Goal: Task Accomplishment & Management: Complete application form

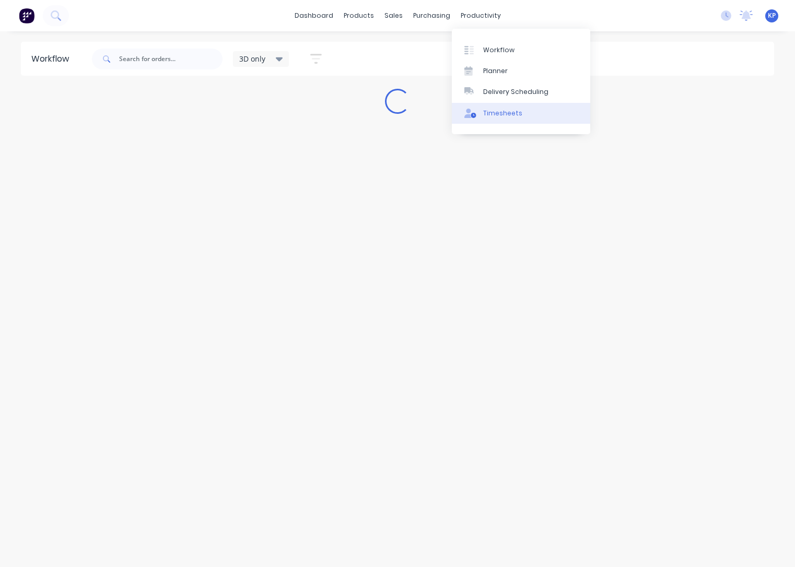
click at [478, 113] on div at bounding box center [472, 113] width 16 height 9
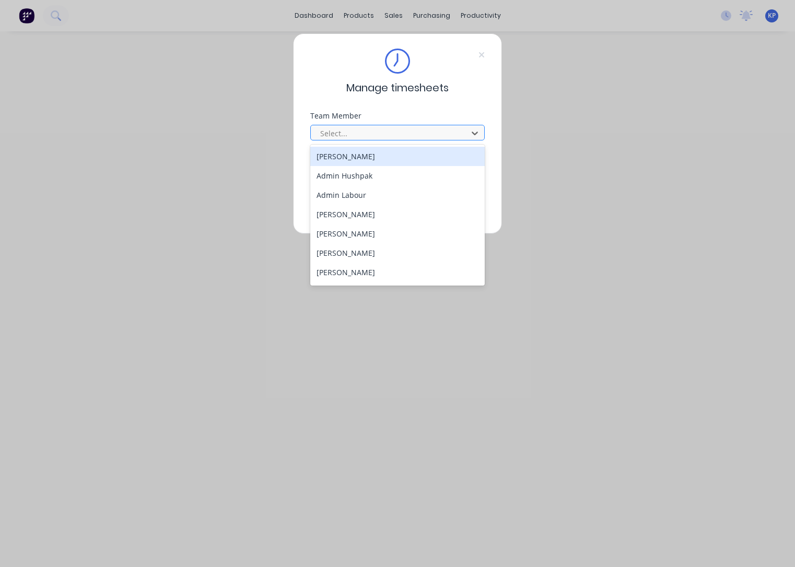
click at [353, 136] on div at bounding box center [390, 133] width 143 height 13
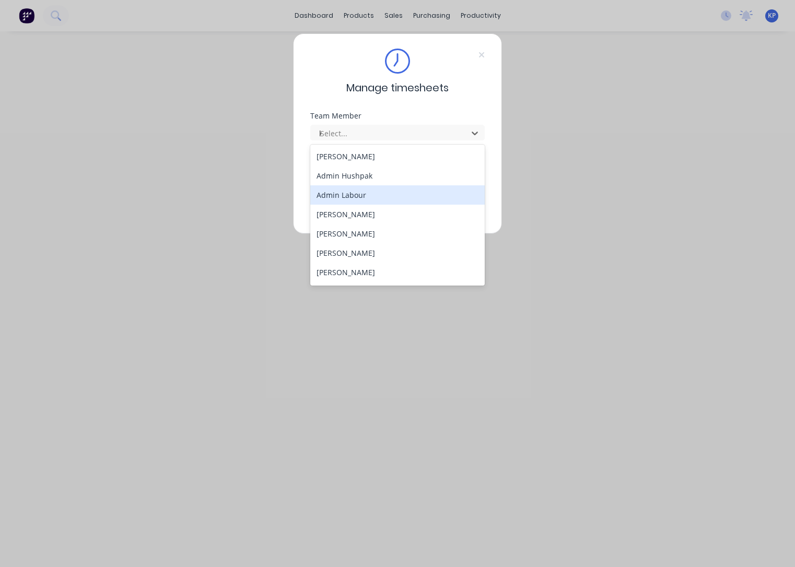
type input "kal"
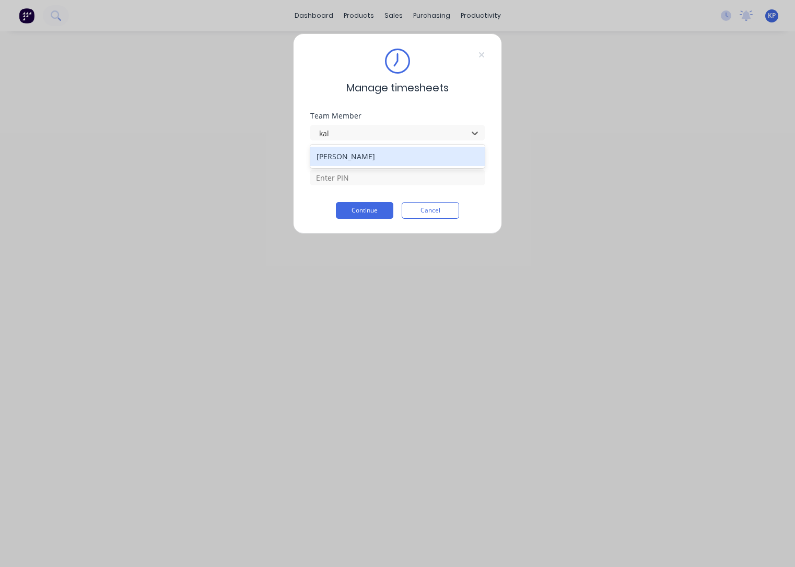
click at [356, 158] on div "[PERSON_NAME]" at bounding box center [397, 156] width 175 height 19
click at [355, 175] on input at bounding box center [397, 178] width 174 height 16
type input "8990"
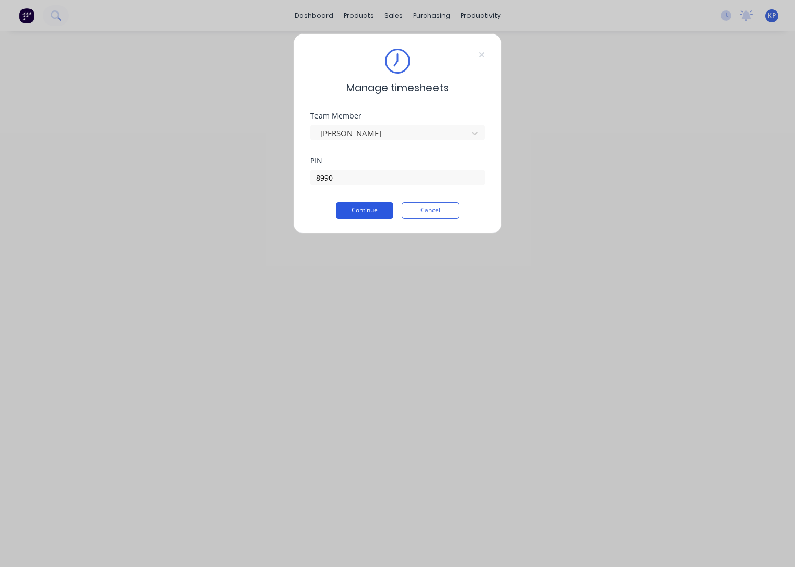
click at [363, 215] on button "Continue" at bounding box center [364, 210] width 57 height 17
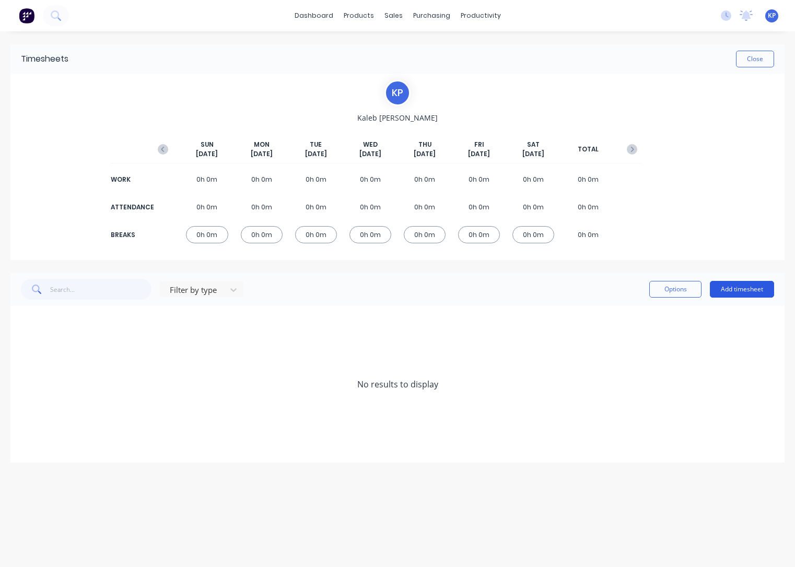
click at [746, 288] on button "Add timesheet" at bounding box center [742, 289] width 64 height 17
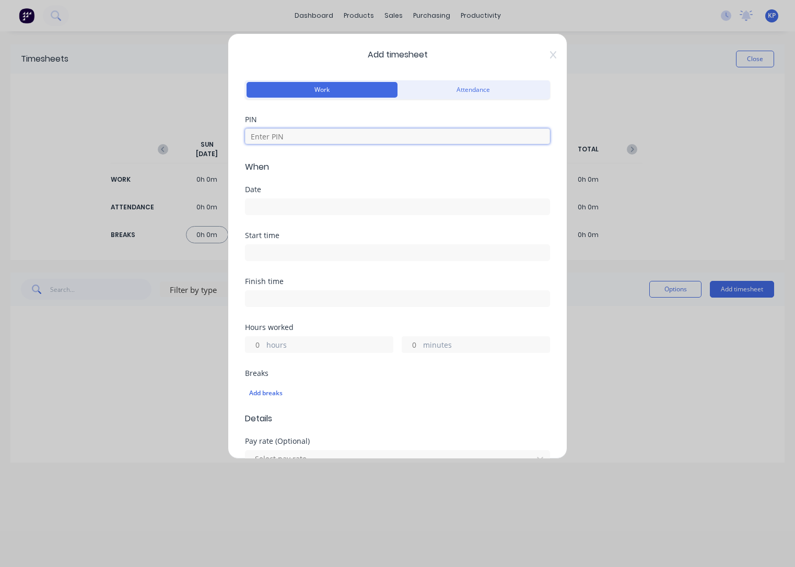
click at [260, 139] on input at bounding box center [397, 136] width 305 height 16
type input "8990"
click at [269, 189] on div "Date" at bounding box center [397, 189] width 305 height 7
drag, startPoint x: 260, startPoint y: 195, endPoint x: 260, endPoint y: 206, distance: 10.5
click at [260, 197] on div at bounding box center [397, 205] width 305 height 19
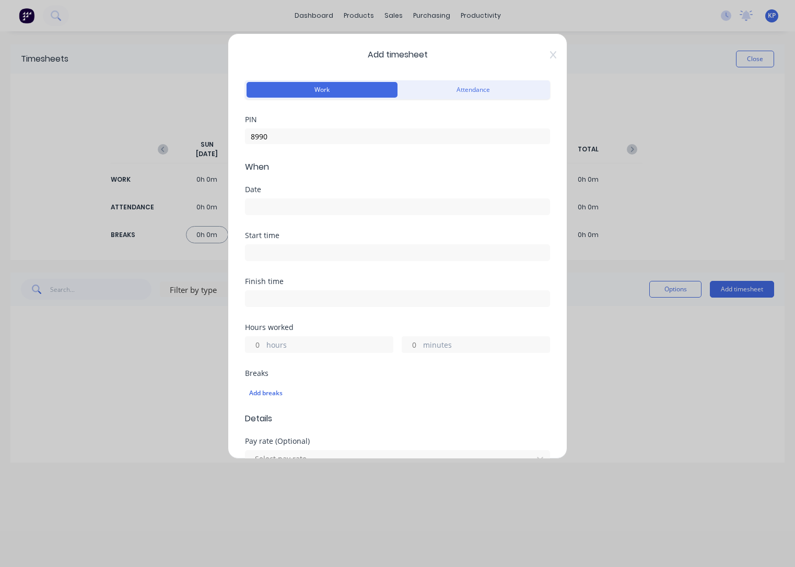
click at [261, 207] on input at bounding box center [397, 207] width 304 height 16
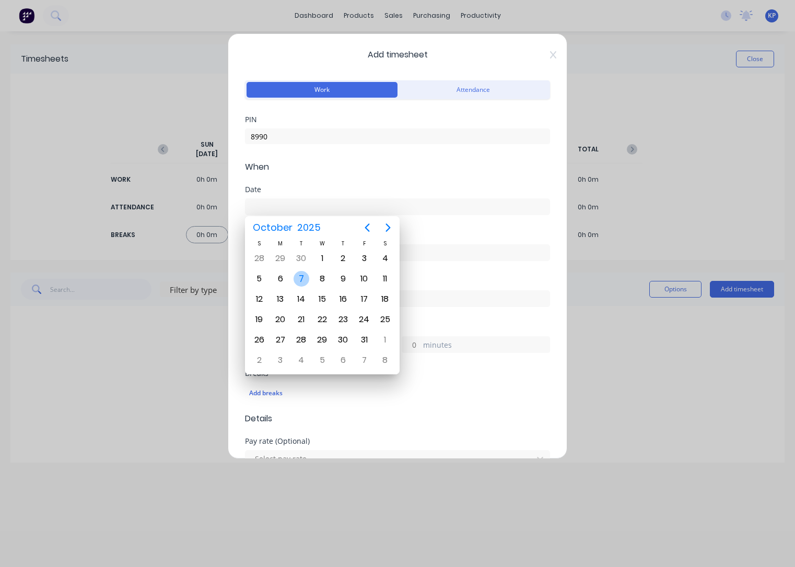
click at [303, 279] on div "7" at bounding box center [301, 279] width 16 height 16
type input "[DATE]"
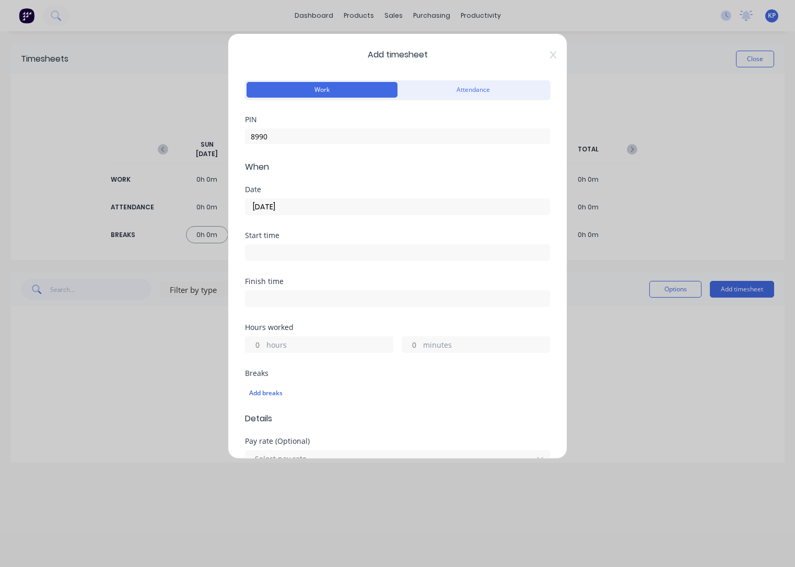
click at [276, 255] on input at bounding box center [397, 253] width 304 height 16
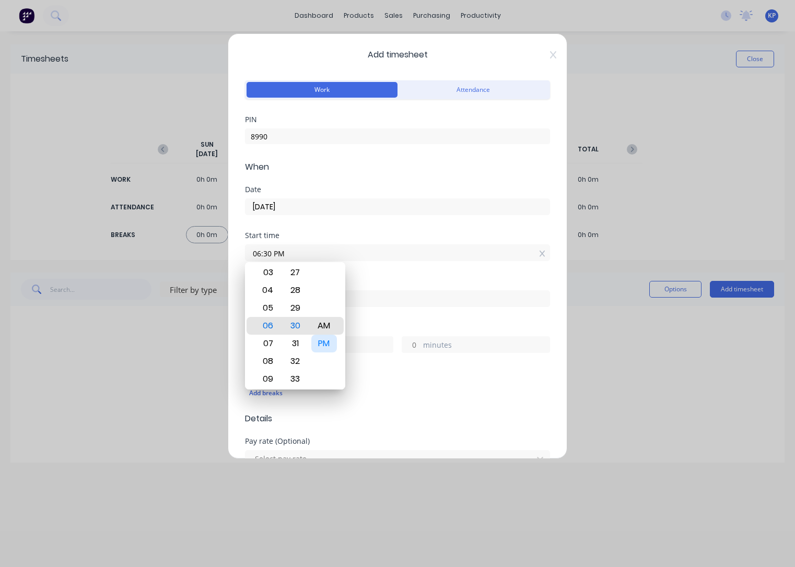
type input "06:30 AM"
click at [417, 310] on div "Finish time" at bounding box center [397, 301] width 305 height 46
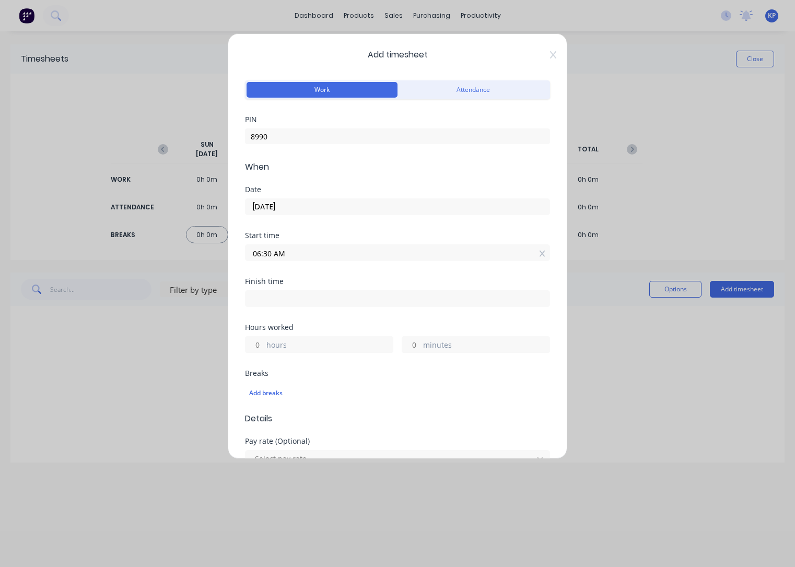
click at [288, 297] on input at bounding box center [397, 299] width 304 height 16
type input "02:36 PM"
type input "8"
type input "6"
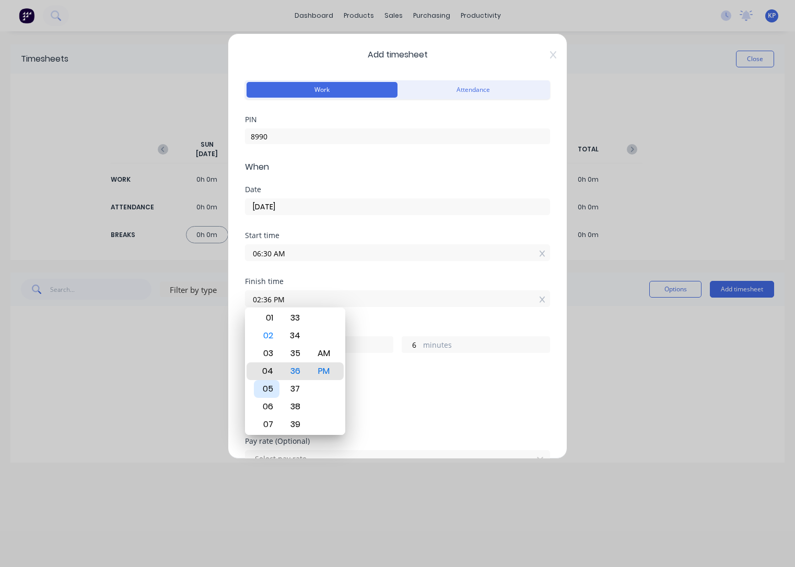
type input "04:36 PM"
type input "10"
type input "06:36 PM"
type input "12"
type input "07:36 PM"
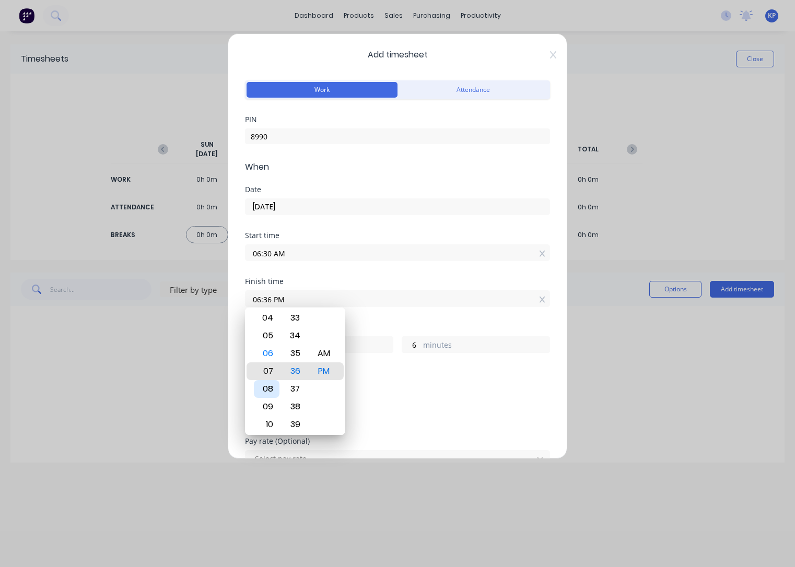
type input "13"
type input "08:36 PM"
type input "14"
type input "08:30 PM"
type input "0"
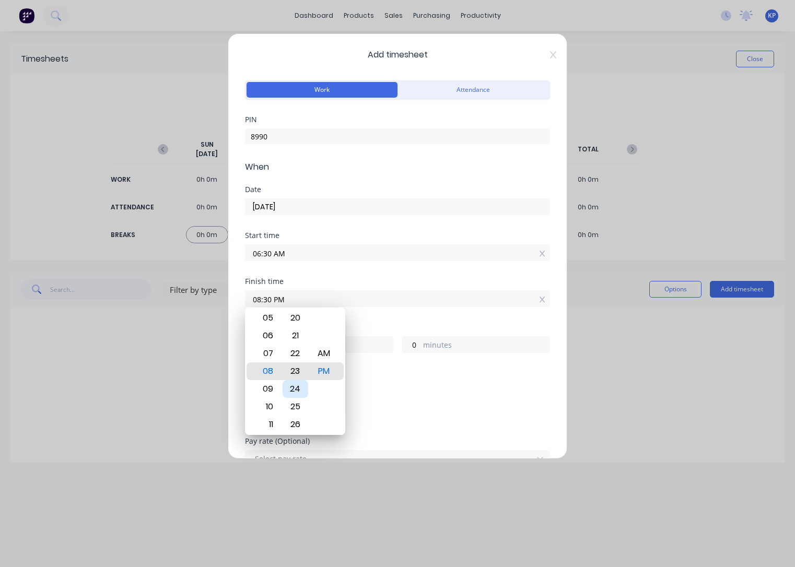
type input "08:23 PM"
type input "13"
type input "53"
type input "08:09 PM"
type input "39"
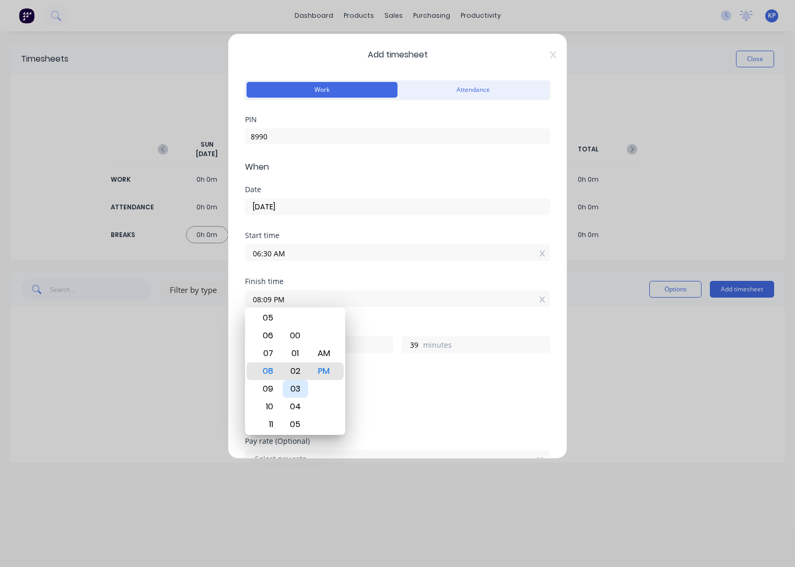
type input "08:02 PM"
type input "32"
type input "08:00 PM"
type input "30"
type input "08:00 AM"
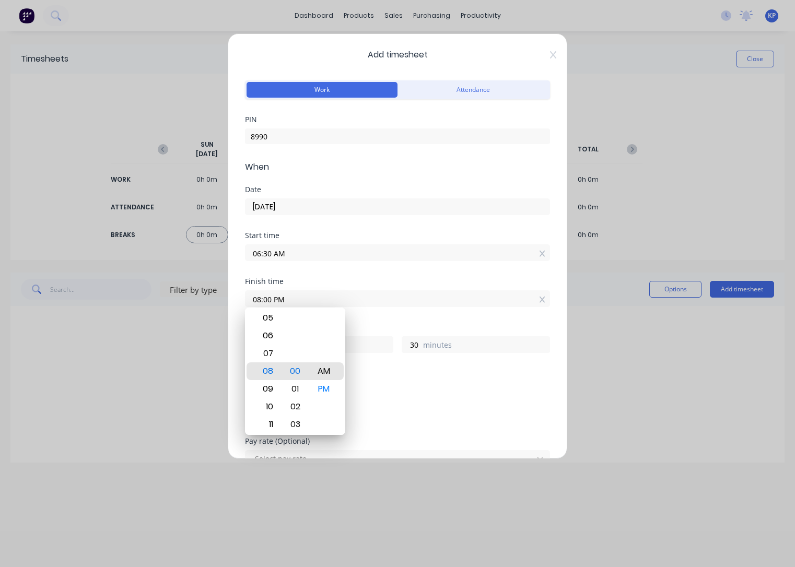
type input "1"
click at [390, 386] on div "Add breaks" at bounding box center [397, 393] width 297 height 14
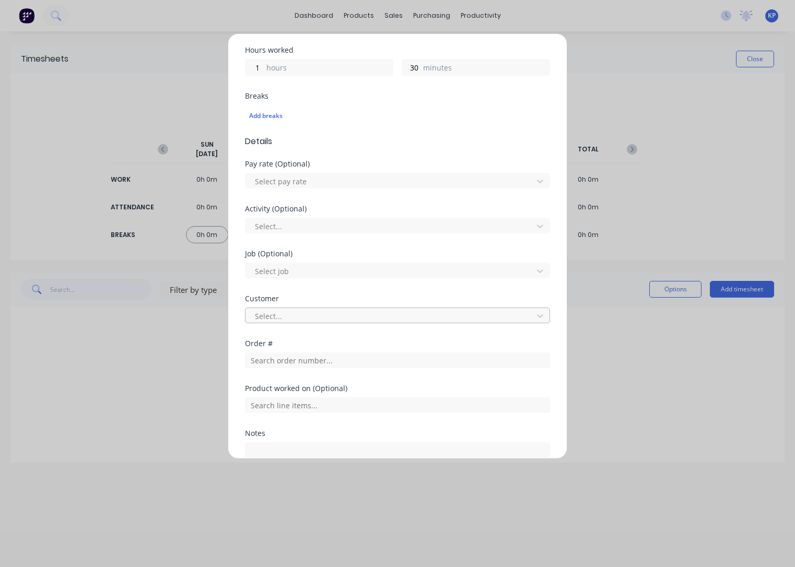
scroll to position [209, 0]
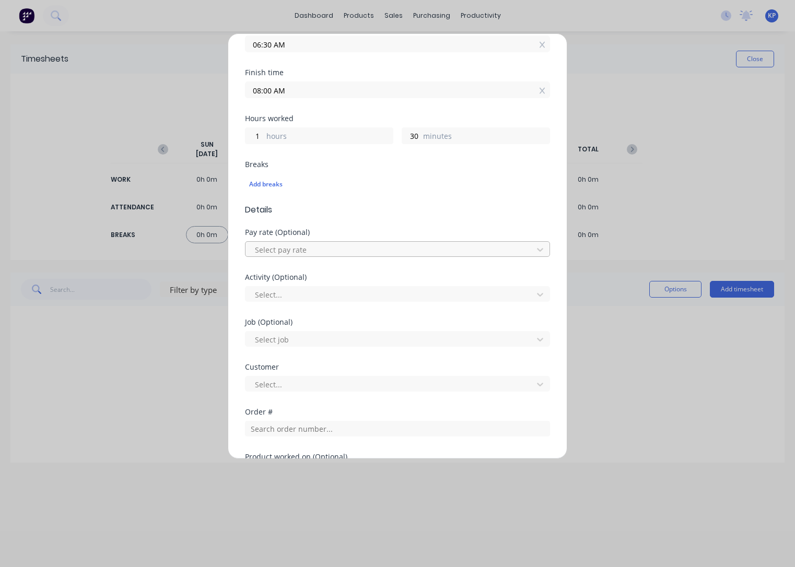
click at [292, 248] on div at bounding box center [391, 249] width 274 height 13
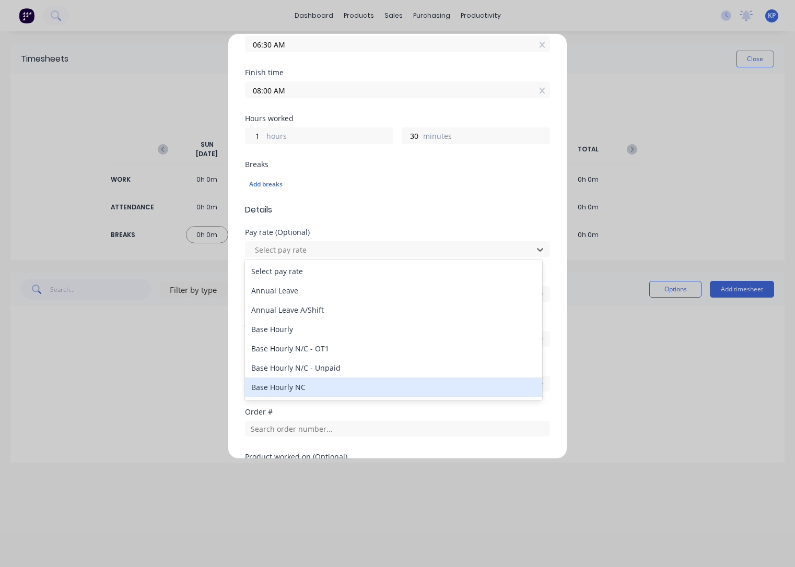
click at [308, 385] on div "Base Hourly NC" at bounding box center [393, 387] width 297 height 19
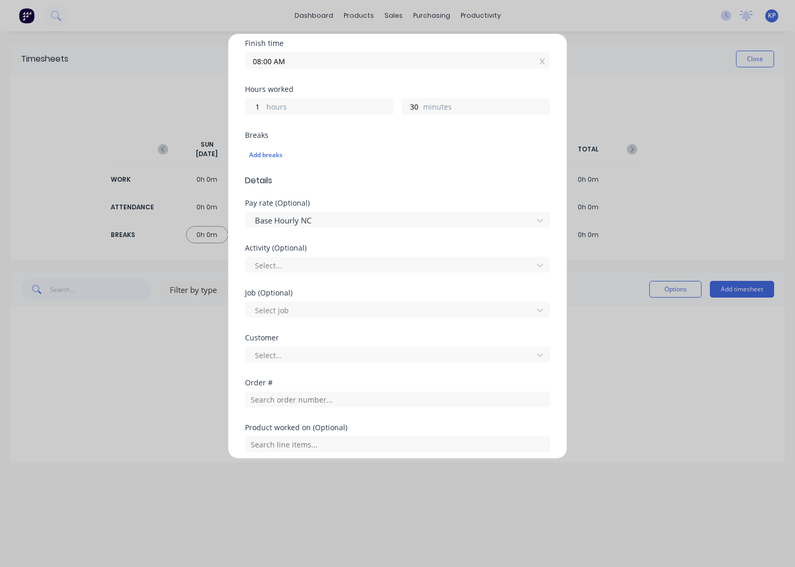
scroll to position [261, 0]
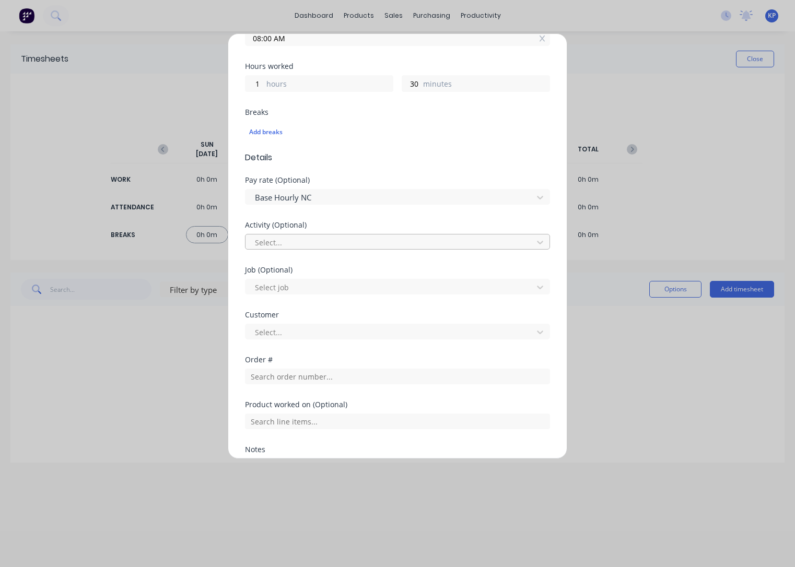
click at [307, 240] on div at bounding box center [391, 242] width 274 height 13
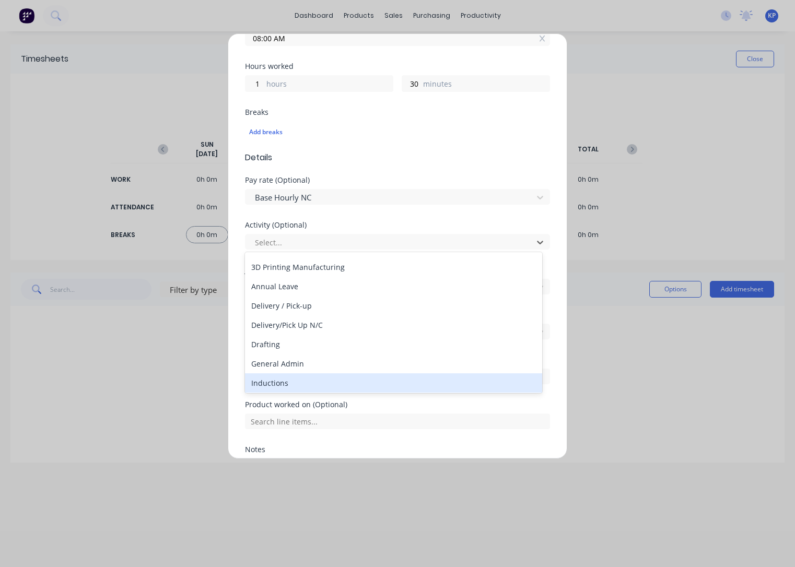
scroll to position [52, 0]
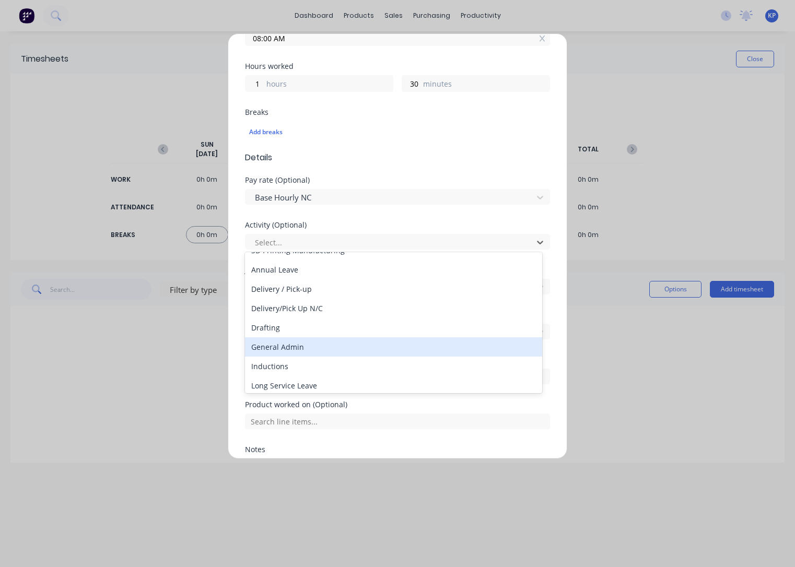
click at [307, 352] on div "General Admin" at bounding box center [393, 346] width 297 height 19
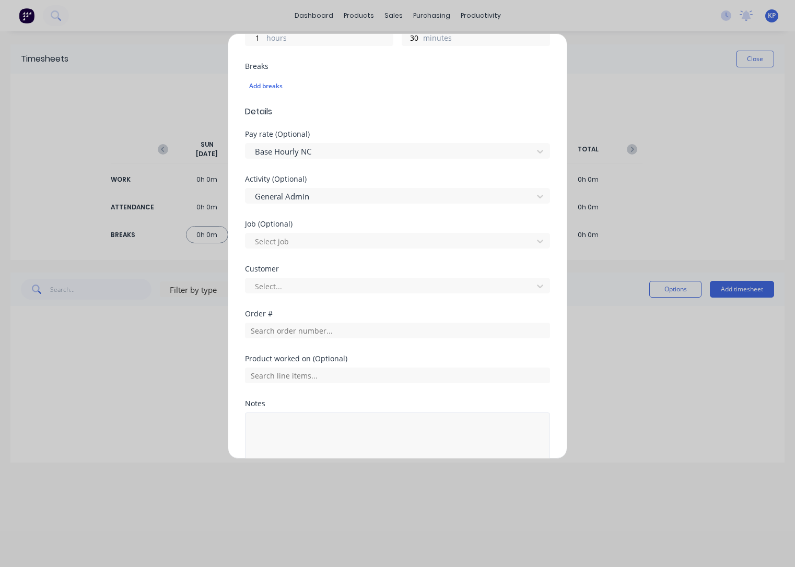
scroll to position [362, 0]
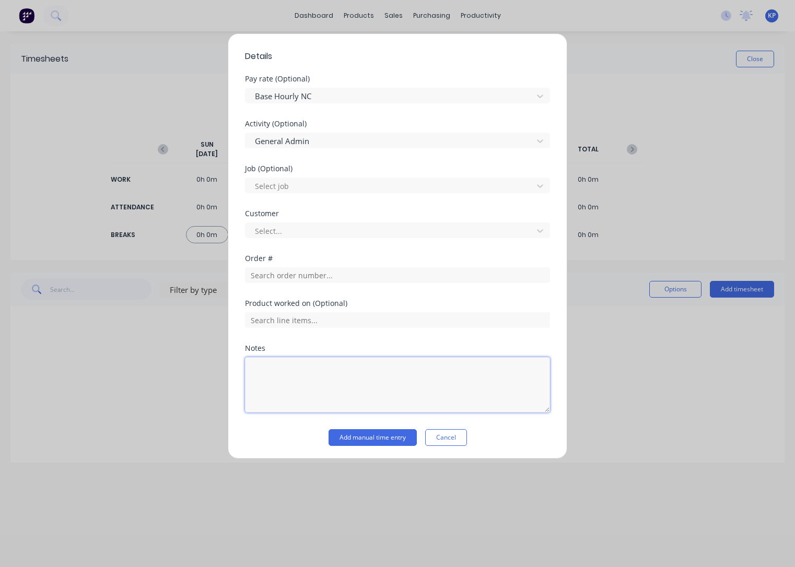
click at [291, 377] on textarea at bounding box center [397, 384] width 305 height 55
type textarea "Misc Workshop"
click at [296, 226] on div at bounding box center [391, 231] width 274 height 13
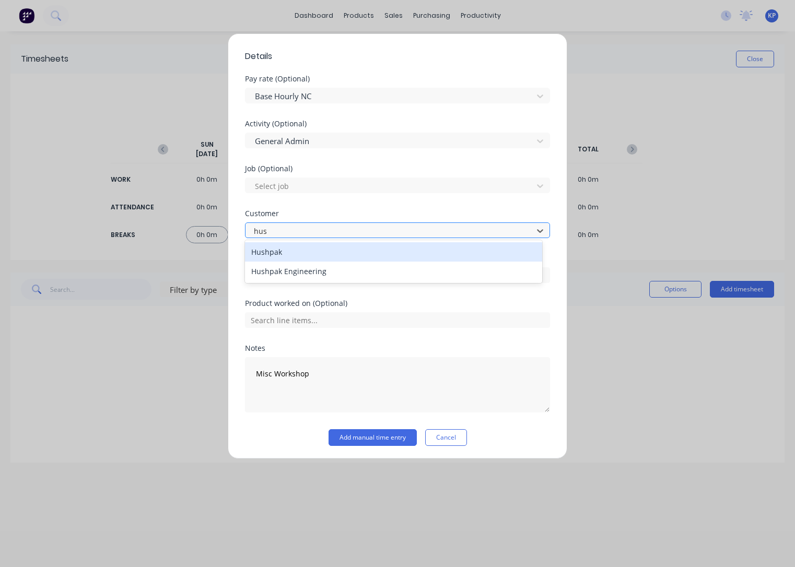
type input "hush"
click at [293, 244] on div "Hushpak" at bounding box center [393, 251] width 297 height 19
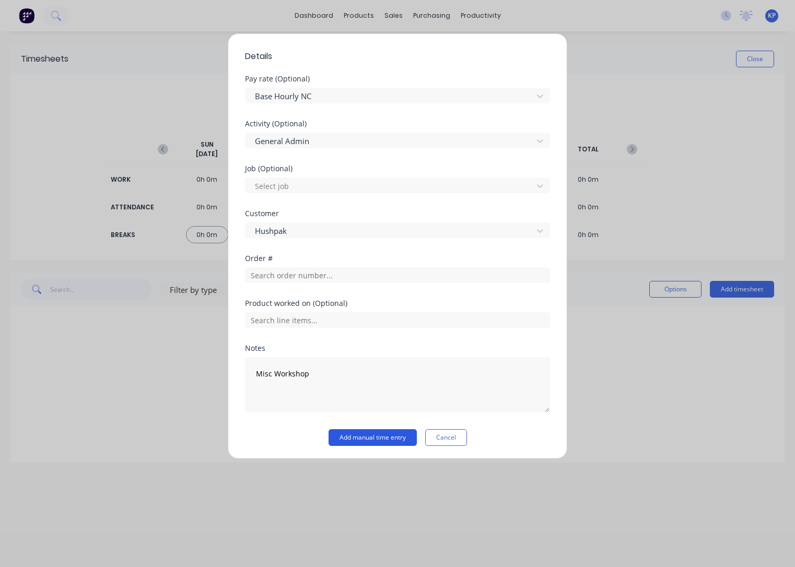
click at [371, 432] on button "Add manual time entry" at bounding box center [372, 437] width 88 height 17
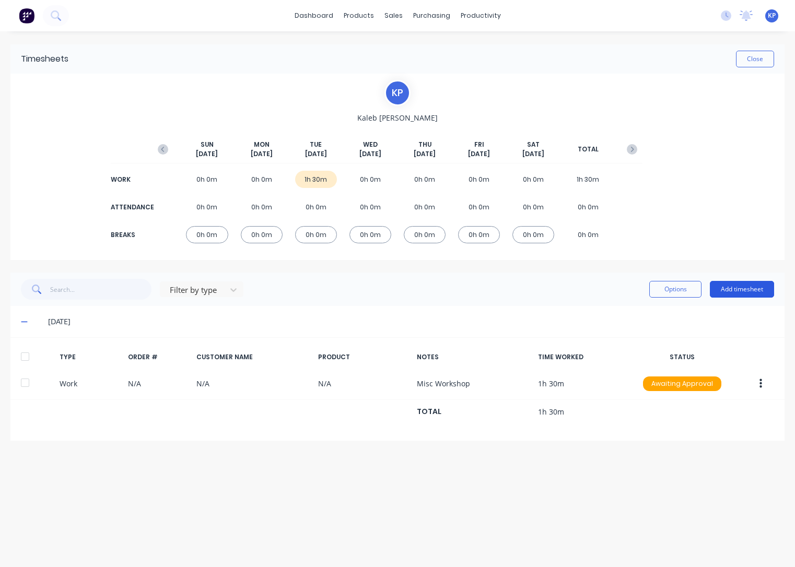
click at [746, 288] on button "Add timesheet" at bounding box center [742, 289] width 64 height 17
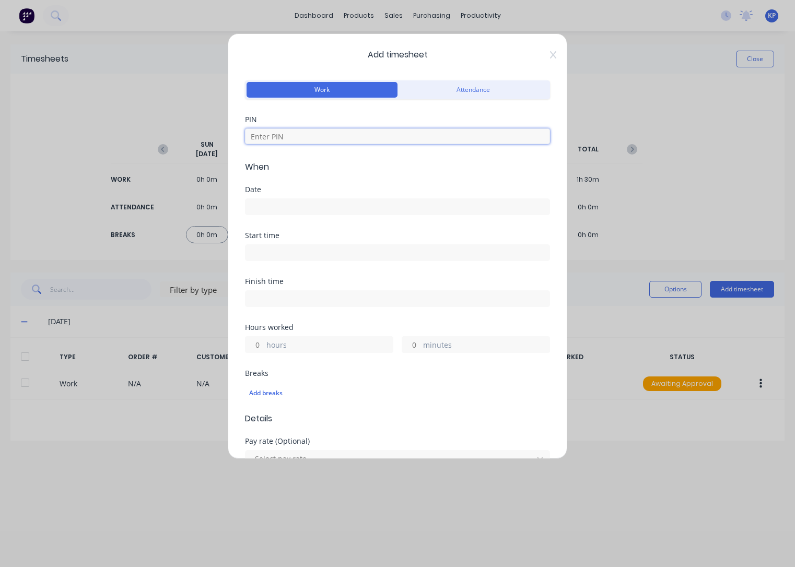
click at [323, 137] on input at bounding box center [397, 136] width 305 height 16
type input "8990"
click at [260, 207] on input at bounding box center [397, 207] width 304 height 16
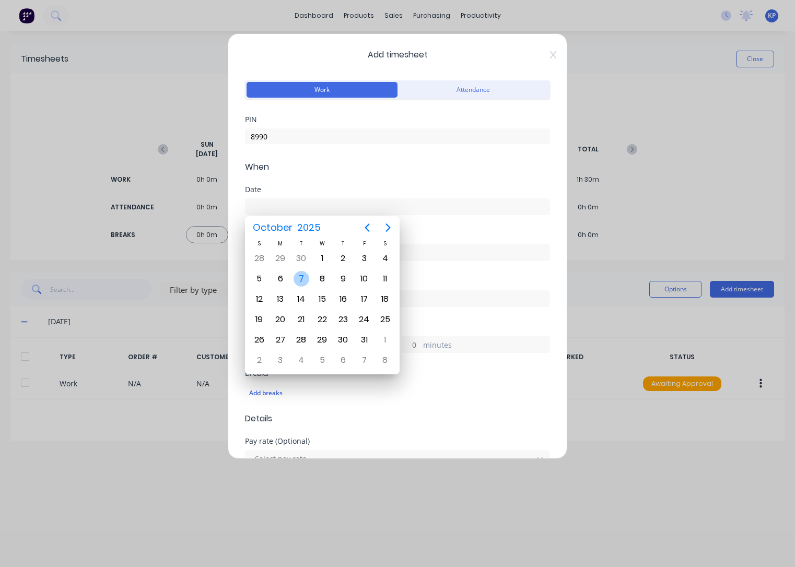
drag, startPoint x: 303, startPoint y: 279, endPoint x: 287, endPoint y: 263, distance: 22.9
click at [303, 278] on div "7" at bounding box center [301, 279] width 16 height 16
type input "[DATE]"
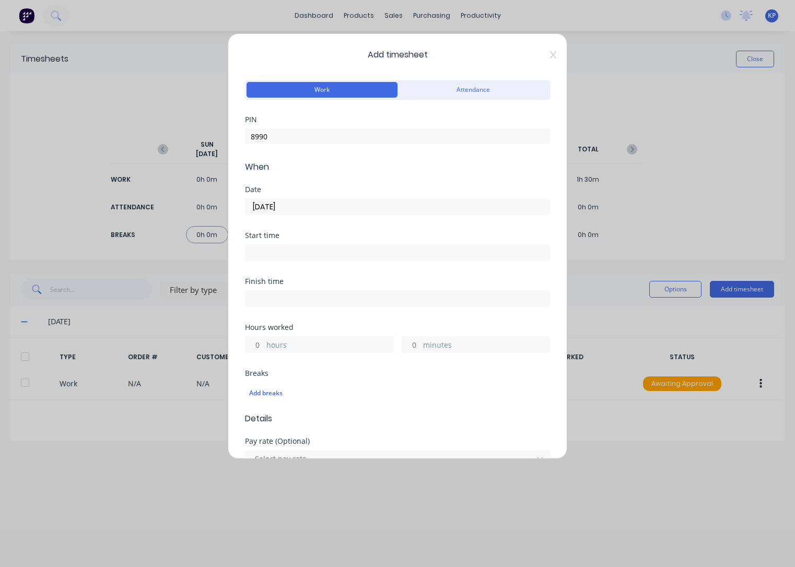
click at [274, 256] on input at bounding box center [397, 253] width 304 height 16
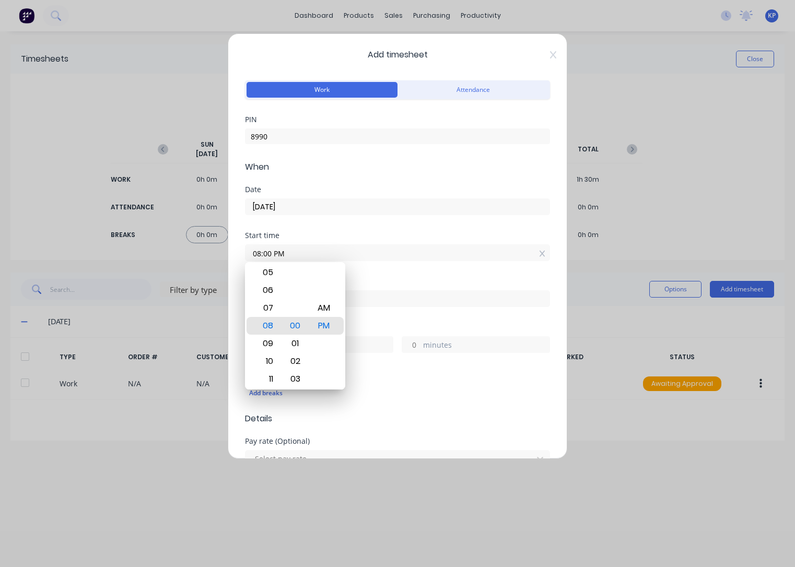
type input "08:00 AM"
click at [390, 330] on div "Hours worked hours minutes" at bounding box center [397, 338] width 305 height 29
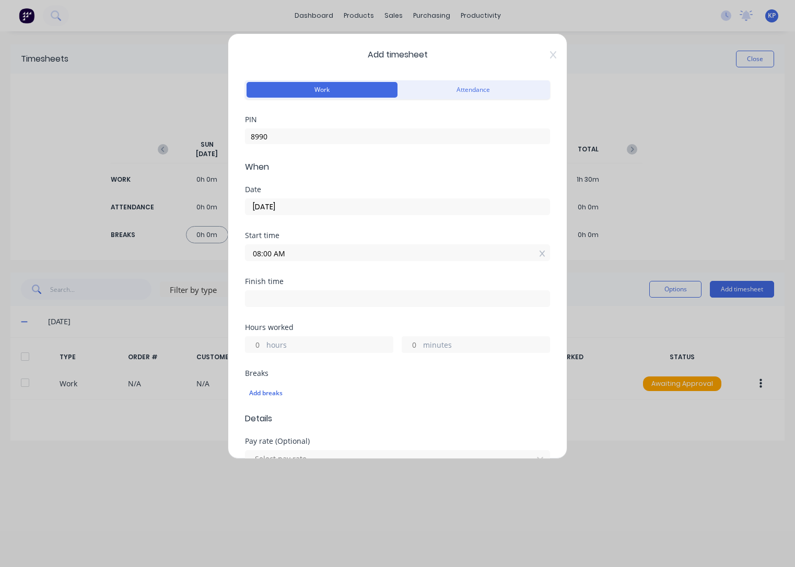
click at [296, 292] on input at bounding box center [397, 299] width 304 height 16
type input "02:37 PM"
type input "6"
type input "37"
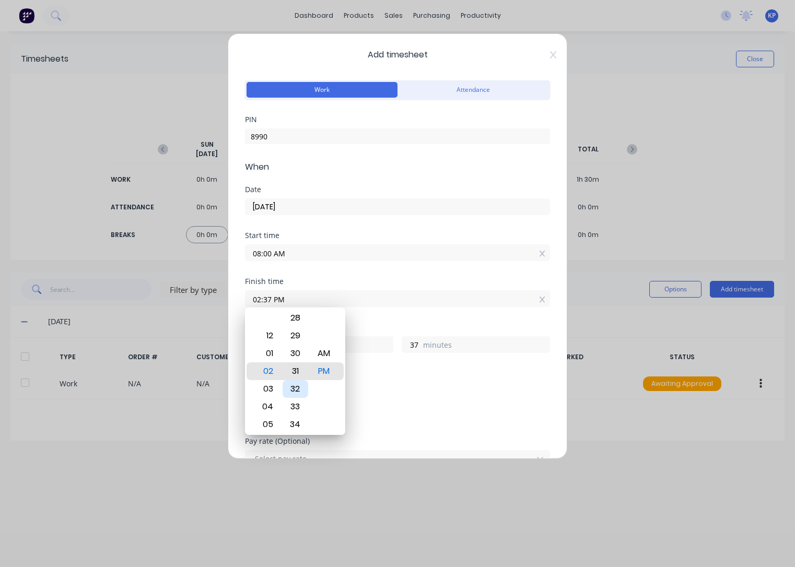
type input "02:31 PM"
type input "31"
type input "02:24 PM"
type input "24"
type input "02:18 PM"
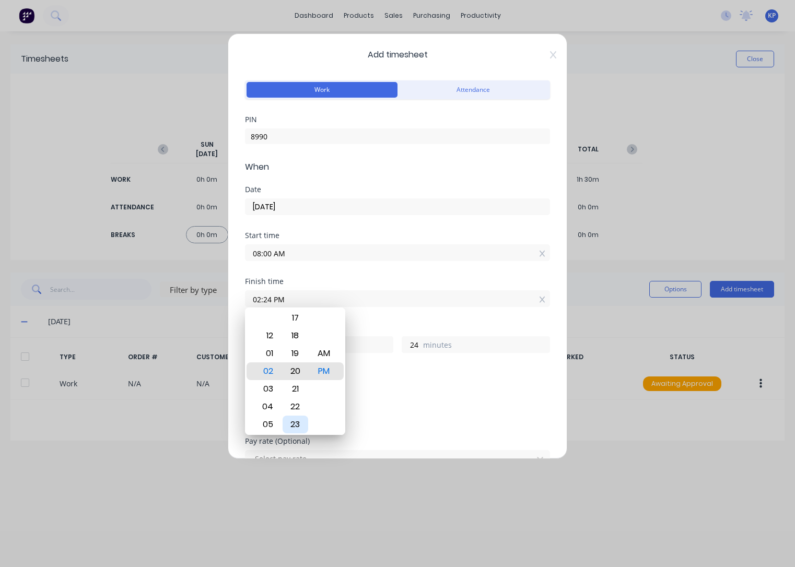
type input "18"
type input "02:11 PM"
type input "11"
type input "02:04 PM"
type input "4"
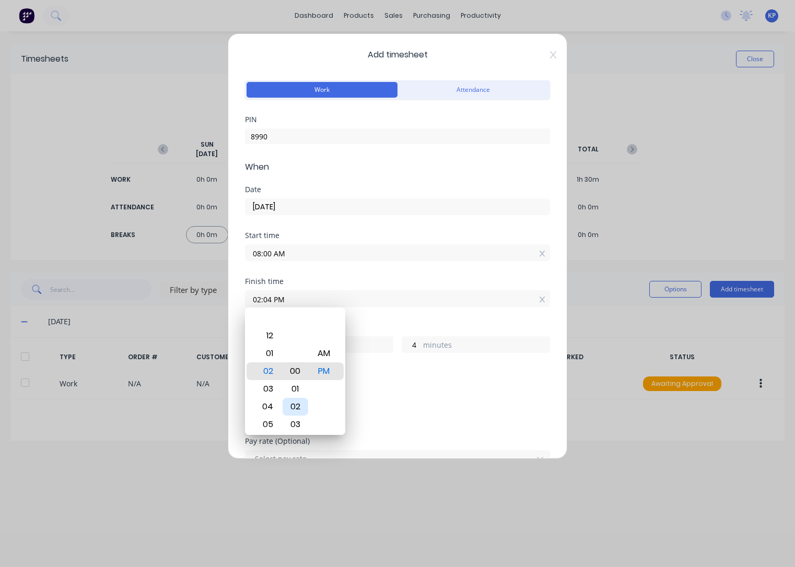
type input "02:00 PM"
type input "0"
type input "02:00 AM"
type input "18"
type input "02:00 PM"
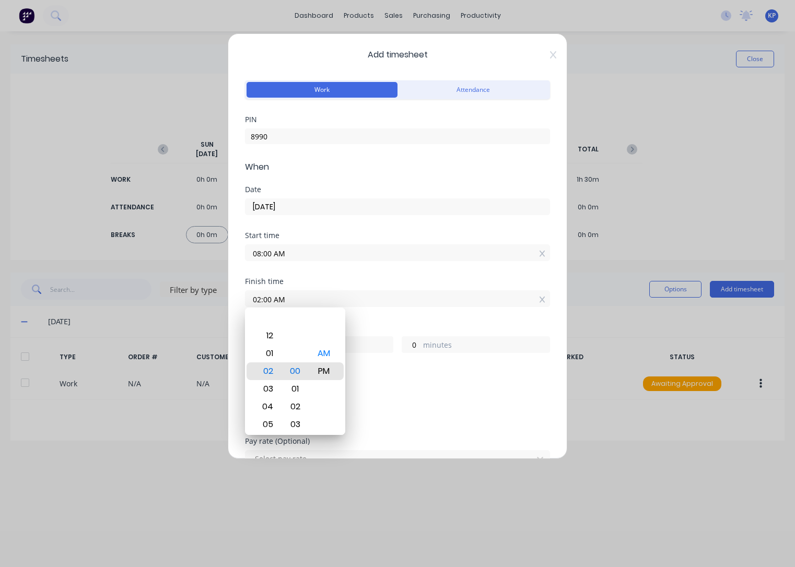
type input "6"
click at [390, 386] on div "Add breaks" at bounding box center [397, 393] width 297 height 14
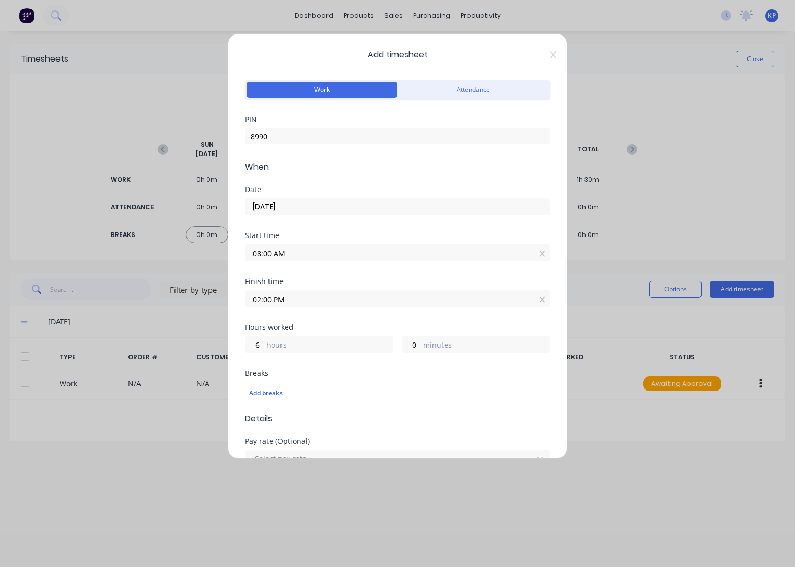
click at [272, 397] on div "Add breaks" at bounding box center [397, 393] width 297 height 14
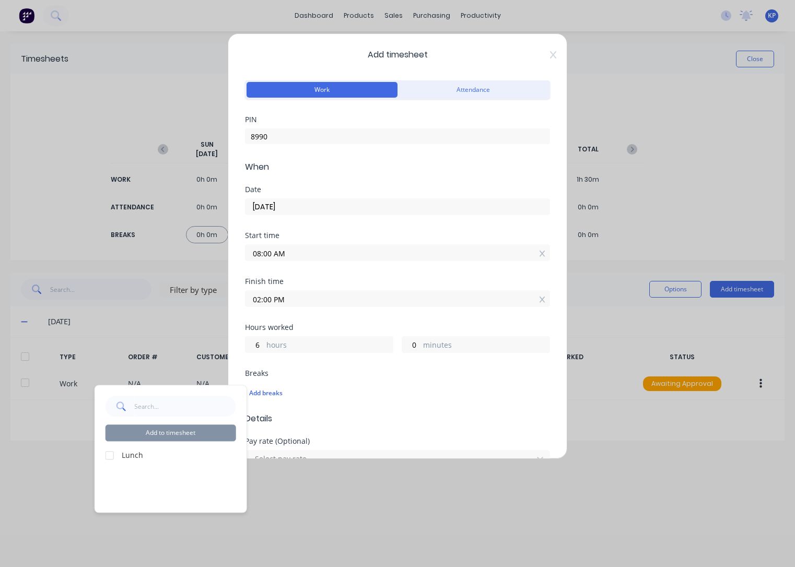
click at [112, 452] on div at bounding box center [109, 455] width 21 height 21
drag, startPoint x: 175, startPoint y: 433, endPoint x: 184, endPoint y: 433, distance: 8.9
click at [176, 433] on button "Add to timesheet" at bounding box center [170, 433] width 131 height 17
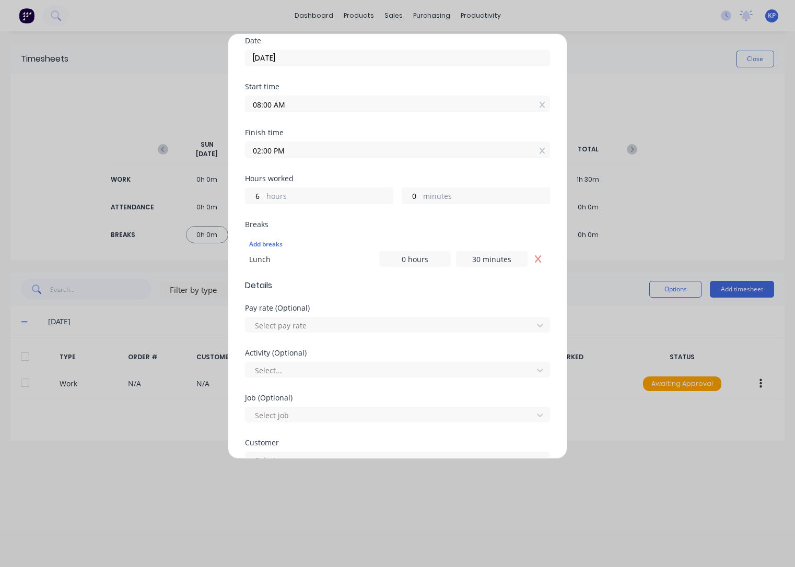
scroll to position [209, 0]
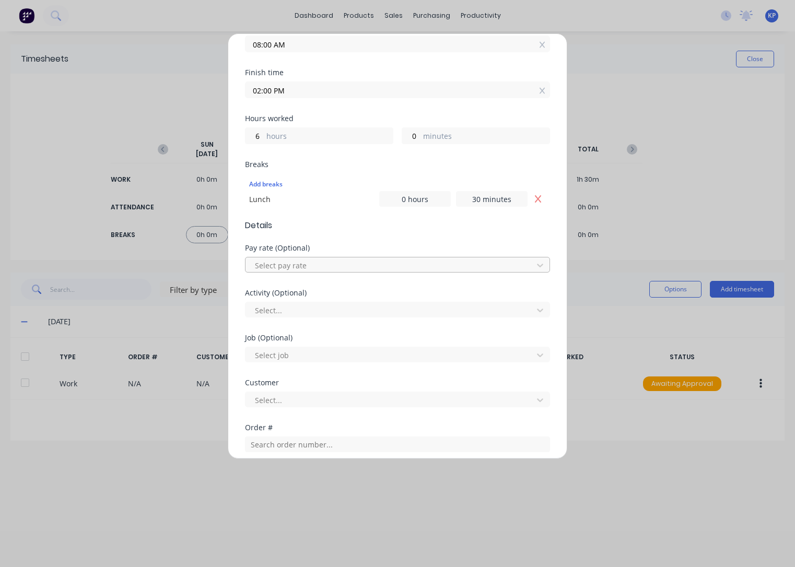
click at [322, 260] on div at bounding box center [391, 265] width 274 height 13
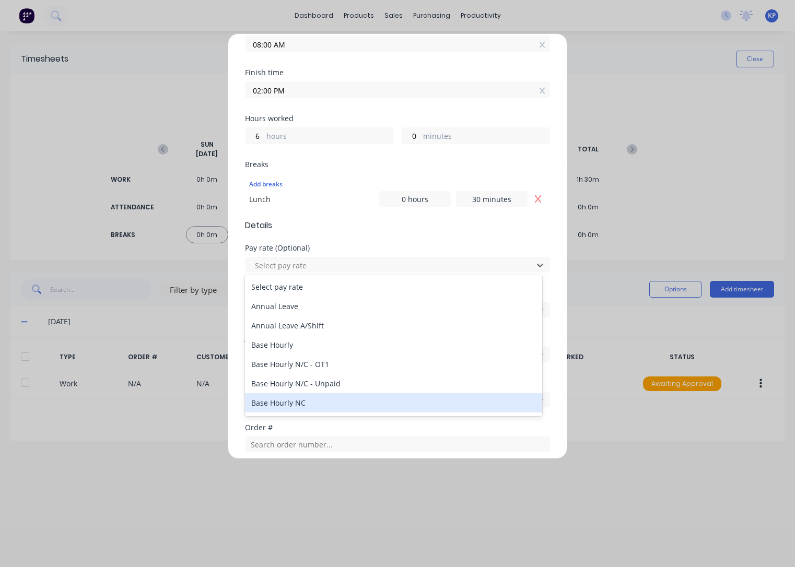
click at [314, 397] on div "Base Hourly NC" at bounding box center [393, 402] width 297 height 19
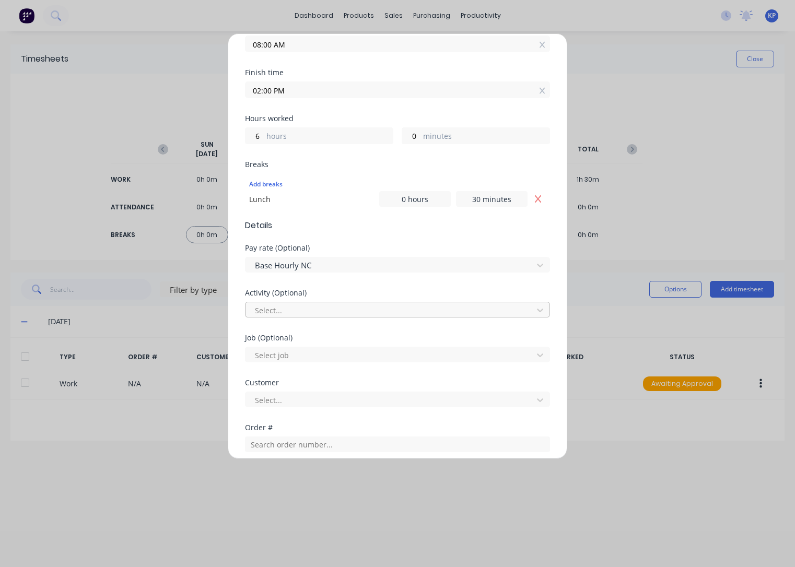
click at [303, 311] on div at bounding box center [391, 310] width 274 height 13
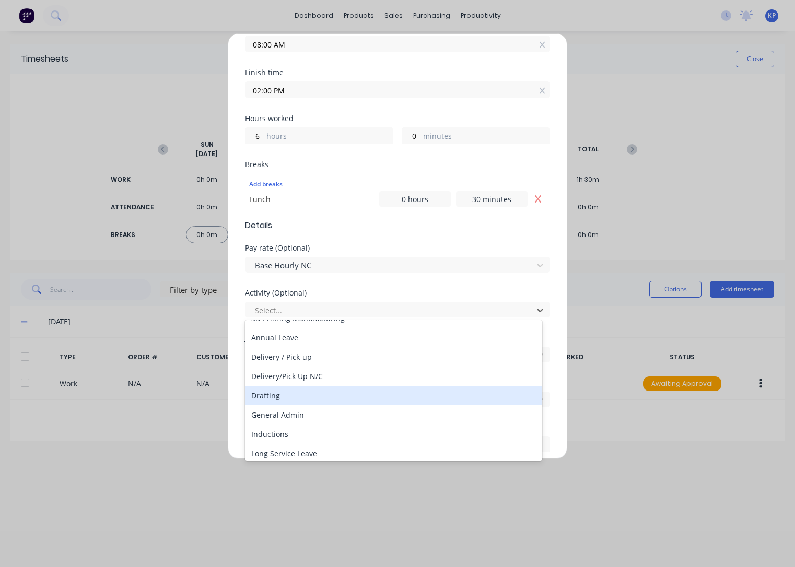
click at [296, 395] on div "Drafting" at bounding box center [393, 395] width 297 height 19
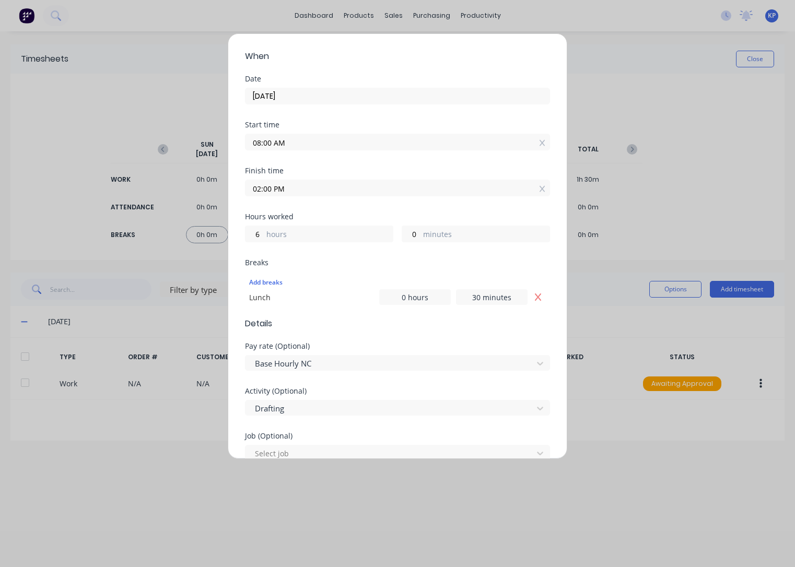
scroll to position [157, 0]
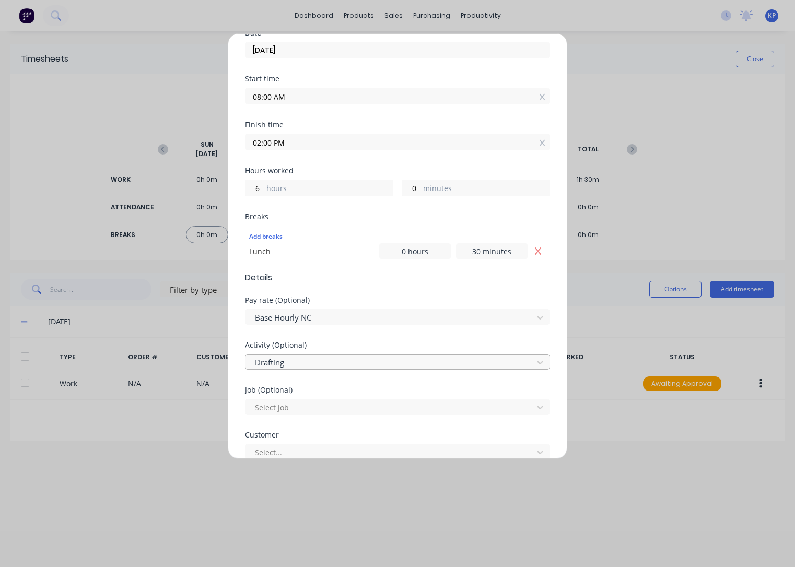
click at [299, 360] on div at bounding box center [391, 362] width 274 height 13
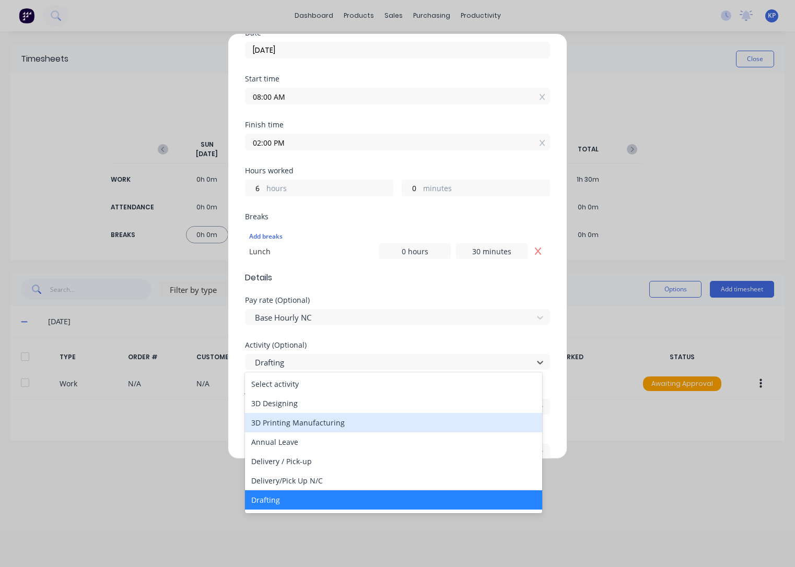
click at [236, 398] on div "Add timesheet Work Attendance PIN 8990 When Date [DATE] Start time 08:00 AM Fin…" at bounding box center [397, 246] width 339 height 426
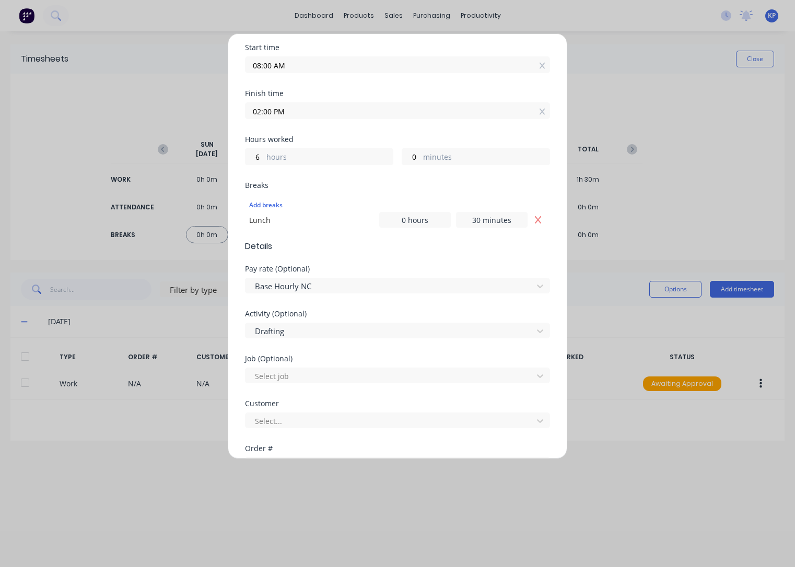
scroll to position [261, 0]
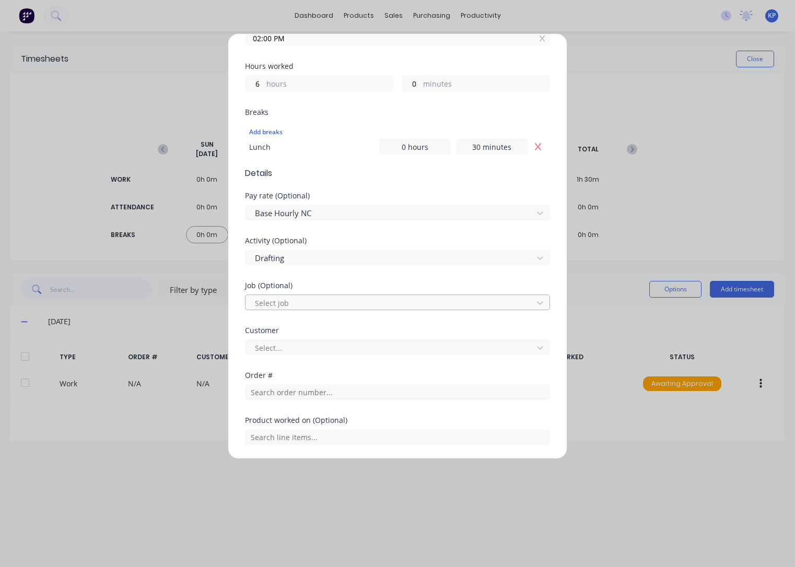
click at [299, 297] on div at bounding box center [391, 303] width 274 height 13
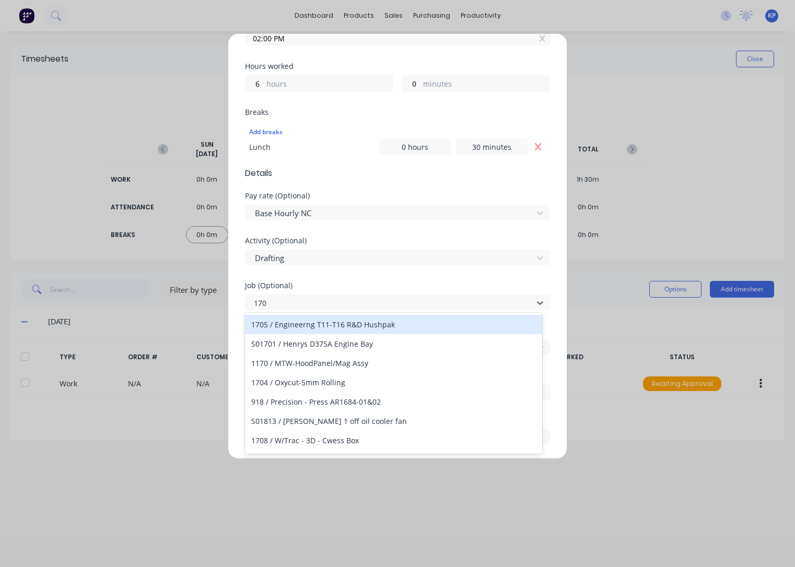
type input "1705"
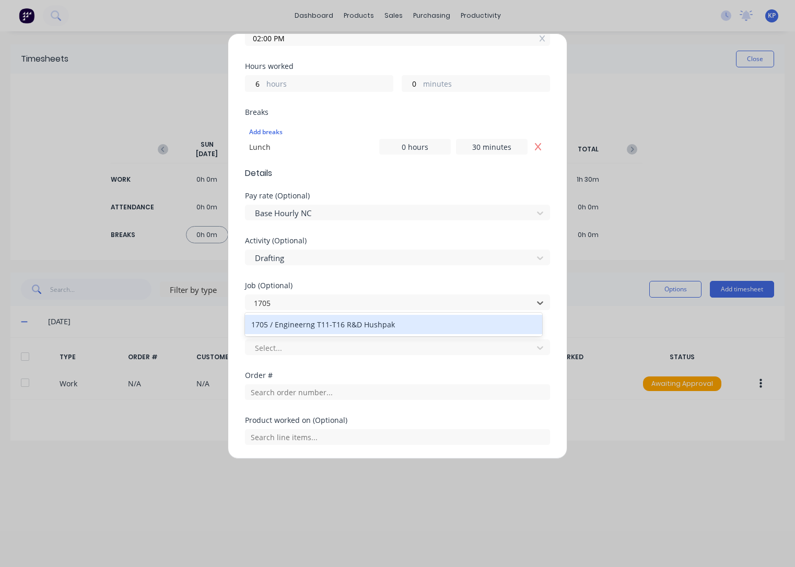
click at [304, 326] on div "1705 / Engineerng T11-T16 R&D Hushpak" at bounding box center [393, 324] width 297 height 19
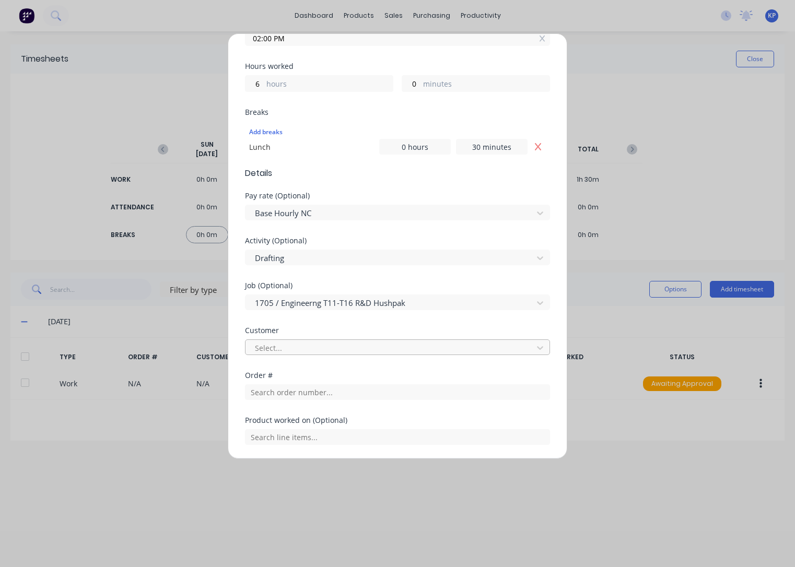
click at [302, 346] on div at bounding box center [391, 348] width 274 height 13
click at [330, 210] on div at bounding box center [391, 213] width 274 height 13
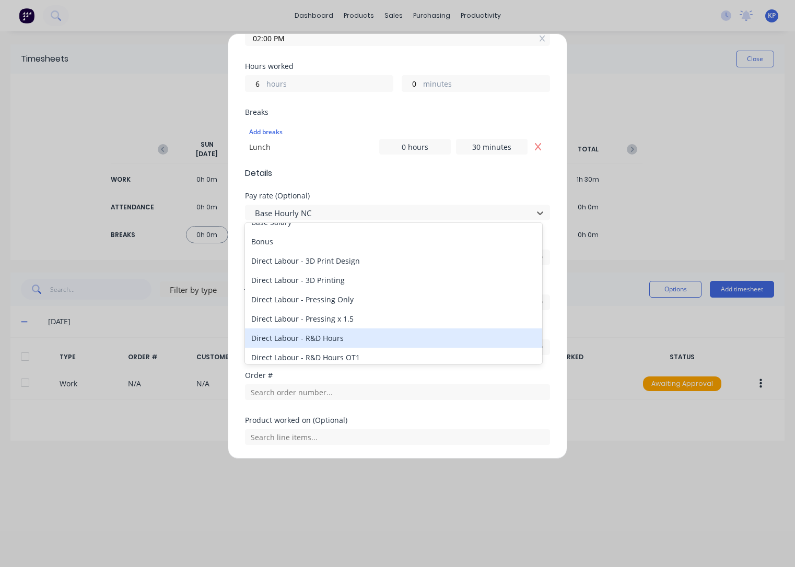
scroll to position [313, 0]
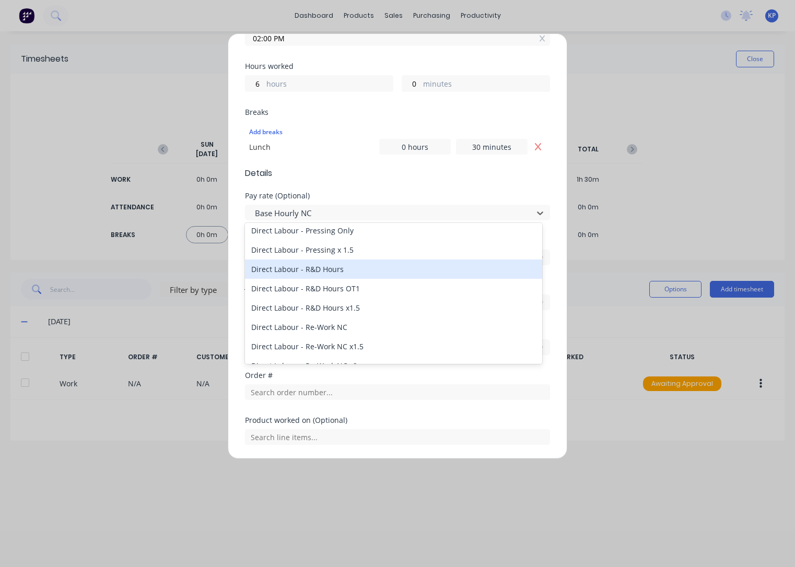
click at [357, 270] on div "Direct Labour - R&D Hours" at bounding box center [393, 269] width 297 height 19
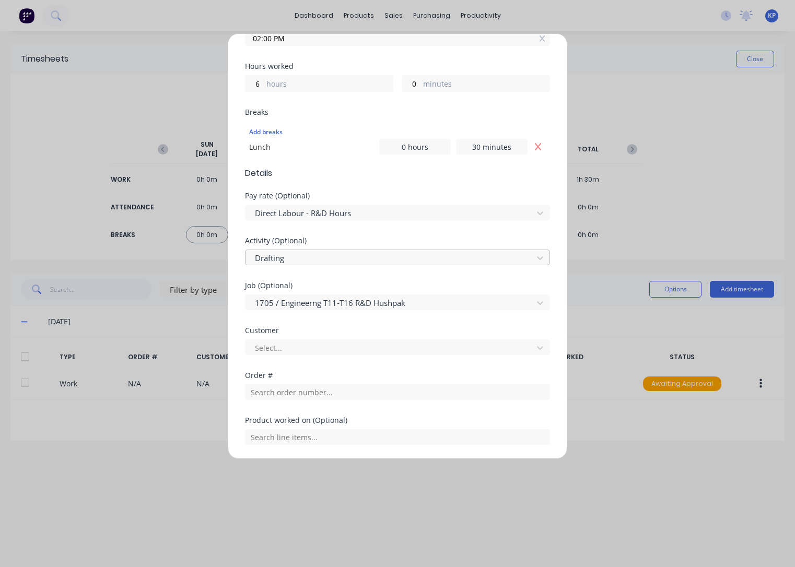
click at [320, 261] on div at bounding box center [391, 258] width 274 height 13
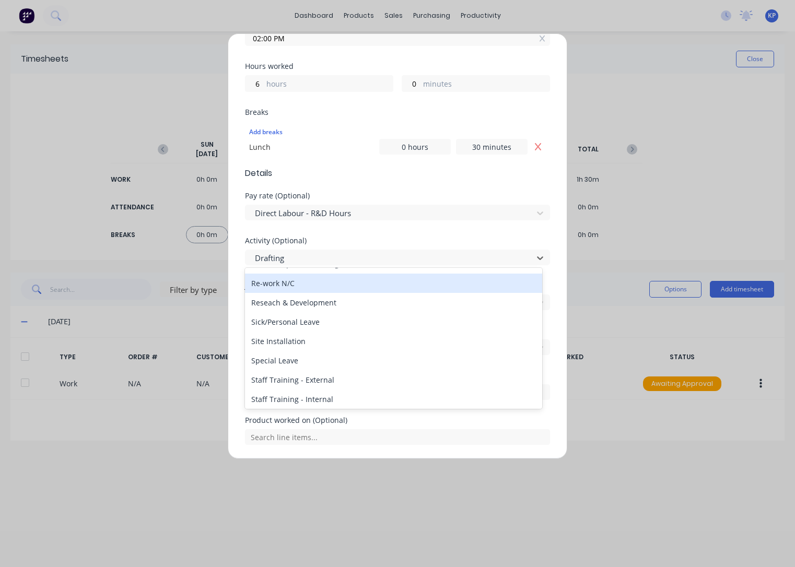
scroll to position [366, 0]
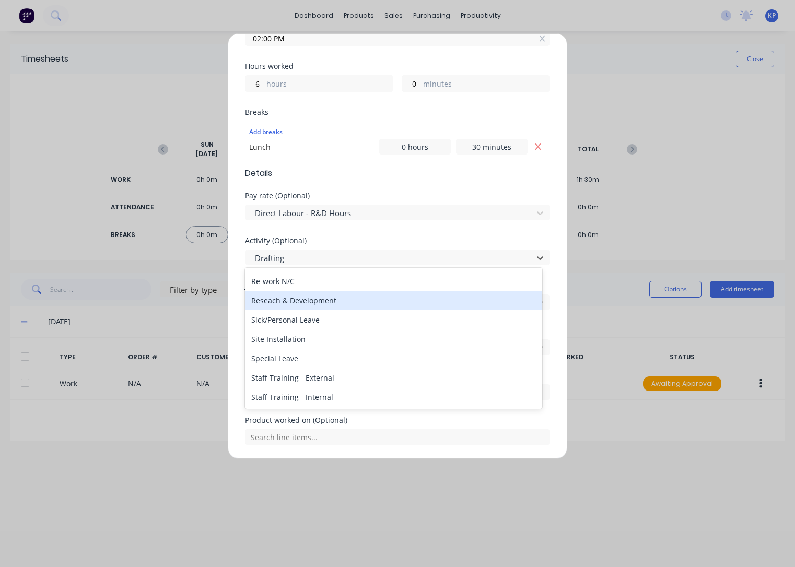
click at [338, 302] on div "Reseach & Development" at bounding box center [393, 300] width 297 height 19
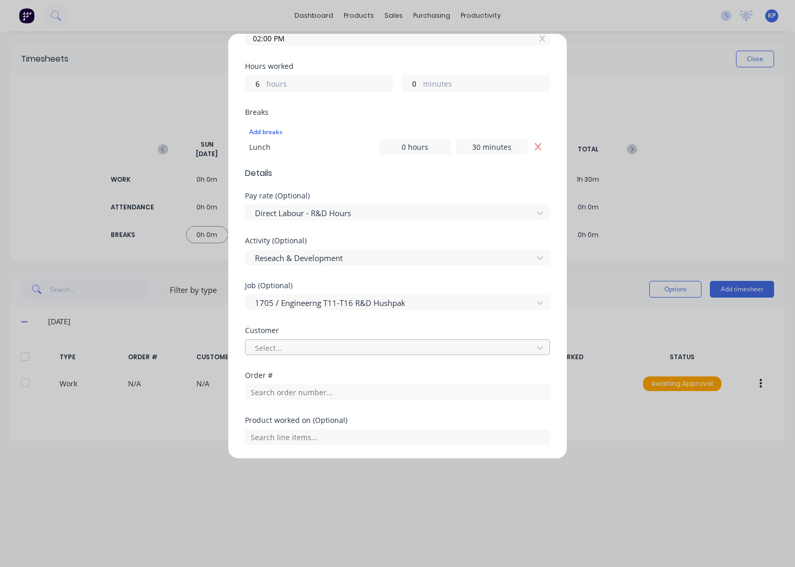
click at [324, 346] on div at bounding box center [391, 348] width 274 height 13
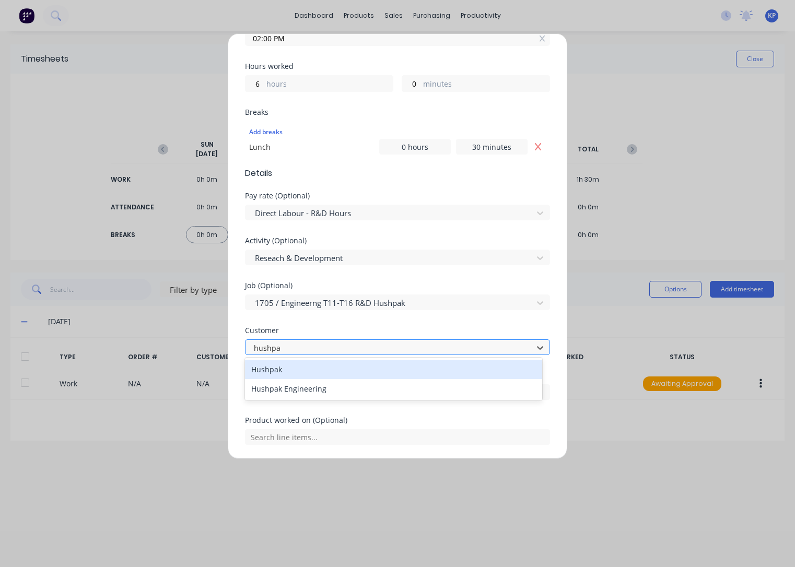
type input "hushpak"
click at [316, 369] on div "Hushpak" at bounding box center [393, 369] width 297 height 19
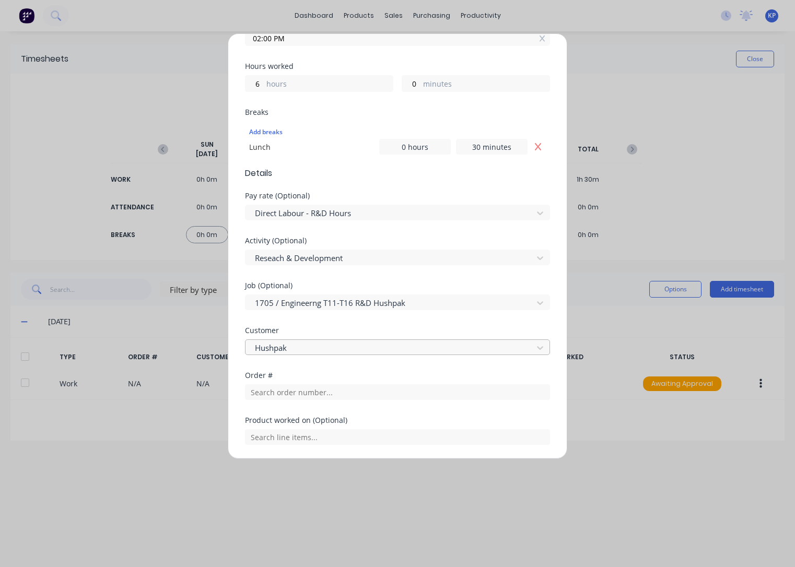
click at [313, 342] on div at bounding box center [391, 348] width 274 height 13
drag, startPoint x: 293, startPoint y: 348, endPoint x: 225, endPoint y: 345, distance: 67.9
click at [221, 345] on div "Add timesheet Work Attendance PIN 8990 When Date [DATE] Start time 08:00 AM Fin…" at bounding box center [397, 283] width 795 height 567
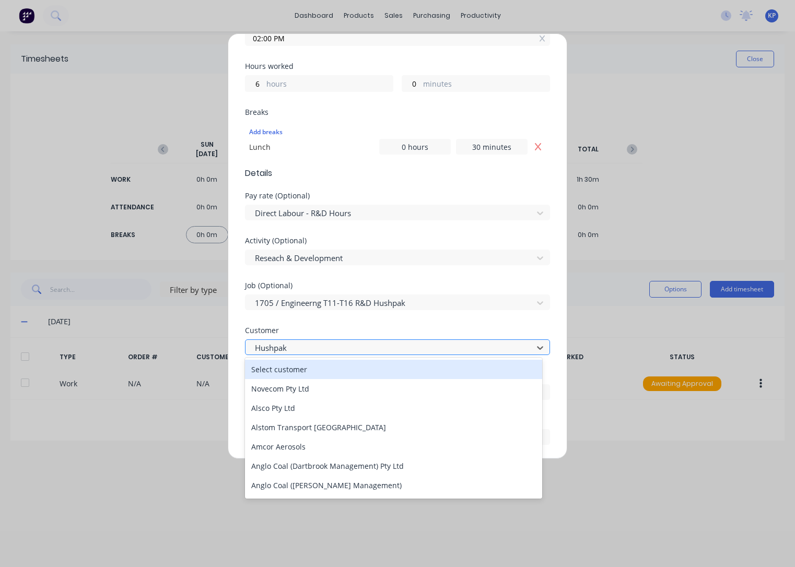
drag, startPoint x: 297, startPoint y: 342, endPoint x: 292, endPoint y: 345, distance: 5.6
click at [295, 343] on div at bounding box center [391, 348] width 274 height 13
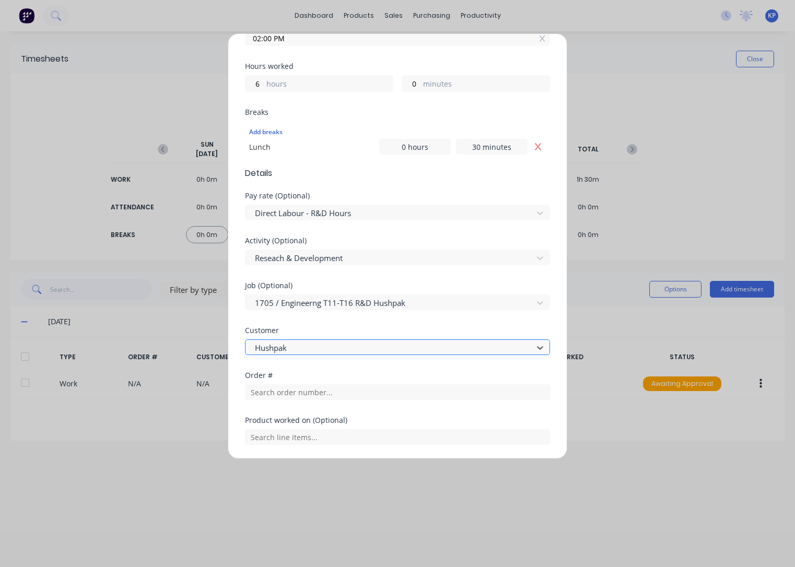
drag, startPoint x: 291, startPoint y: 346, endPoint x: 278, endPoint y: 347, distance: 13.1
click at [275, 347] on div at bounding box center [391, 348] width 274 height 13
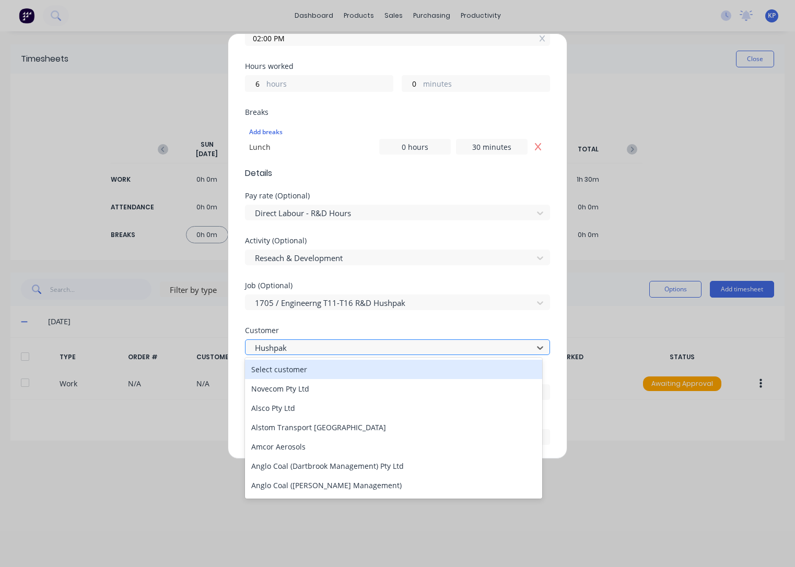
drag, startPoint x: 259, startPoint y: 345, endPoint x: 278, endPoint y: 346, distance: 18.8
click at [275, 345] on div at bounding box center [391, 348] width 274 height 13
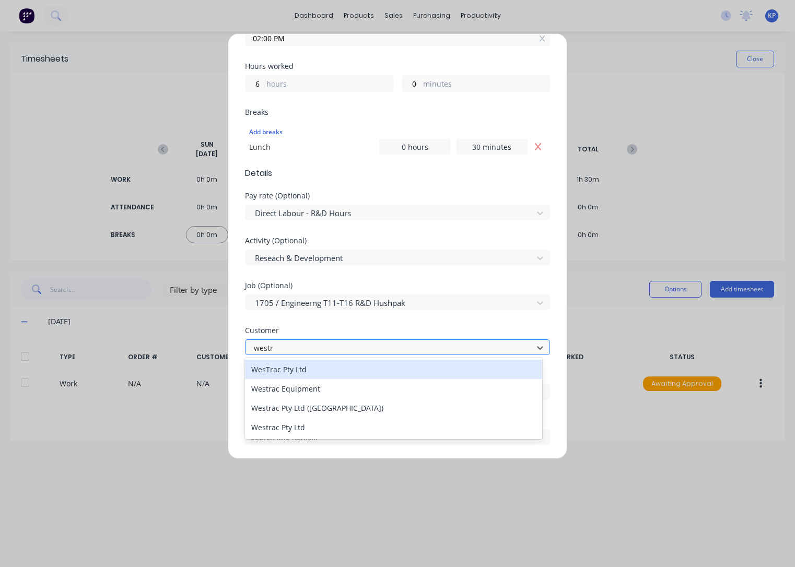
type input "[PERSON_NAME]"
click at [292, 371] on div "WesTrac Pty Ltd" at bounding box center [393, 369] width 297 height 19
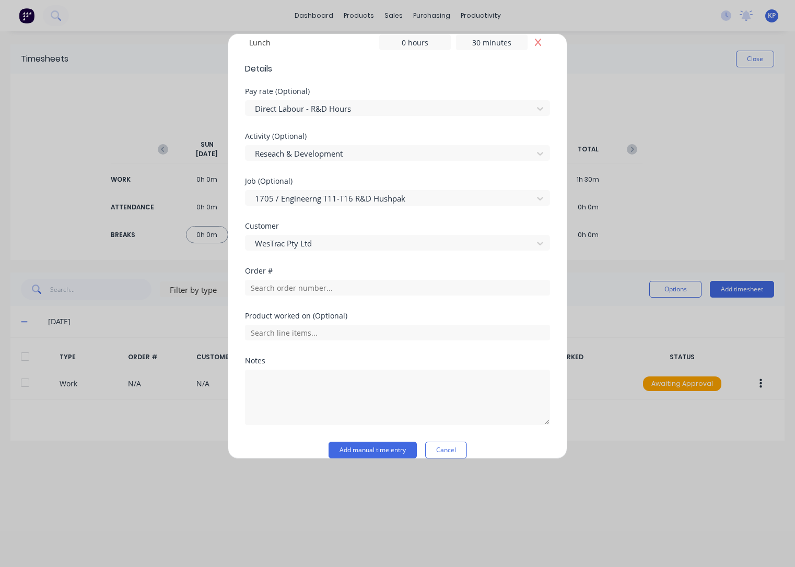
click at [297, 300] on div "Order #" at bounding box center [397, 289] width 305 height 45
click at [297, 286] on input "text" at bounding box center [397, 288] width 305 height 16
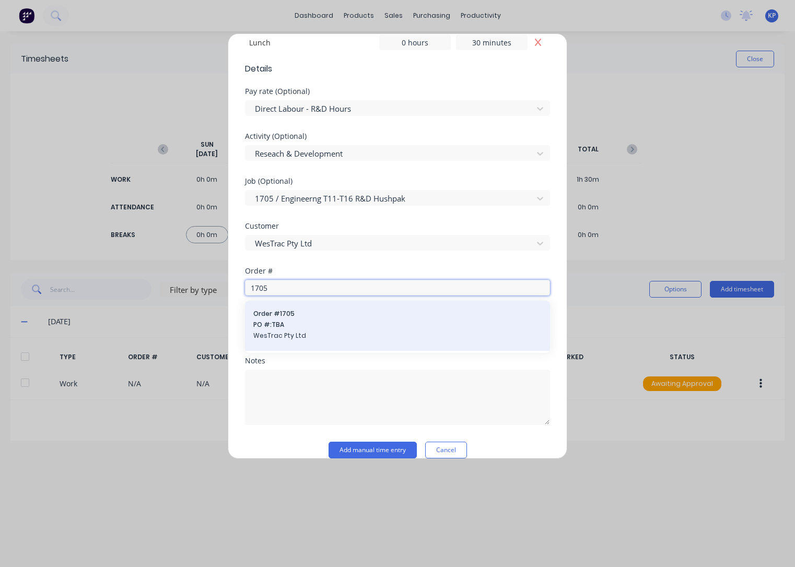
type input "1705"
click at [292, 321] on span "PO #: TBA" at bounding box center [397, 324] width 288 height 9
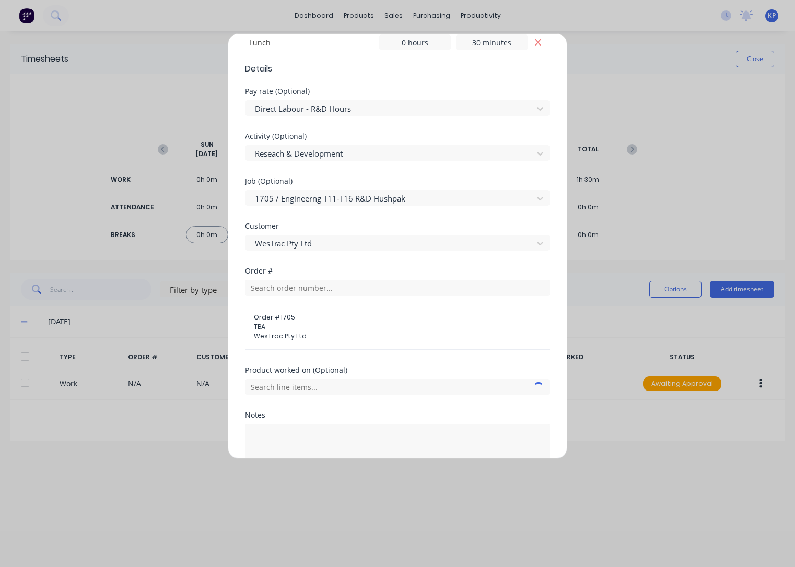
click at [283, 421] on div at bounding box center [397, 450] width 305 height 58
click at [282, 435] on textarea at bounding box center [397, 451] width 305 height 55
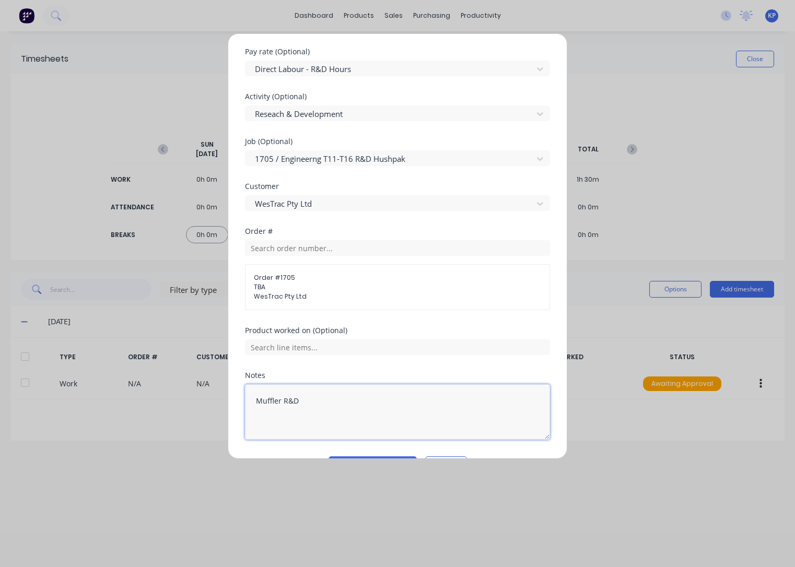
scroll to position [432, 0]
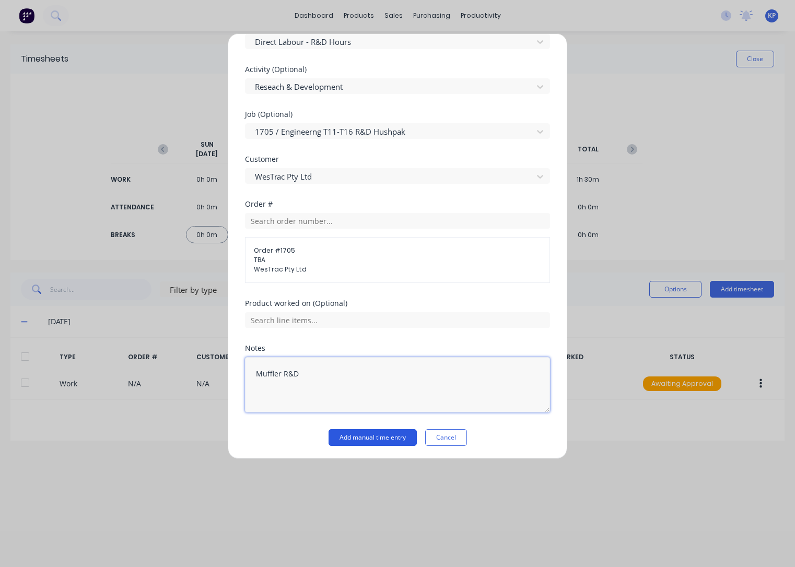
type textarea "Muffler R&D"
click at [369, 432] on button "Add manual time entry" at bounding box center [372, 437] width 88 height 17
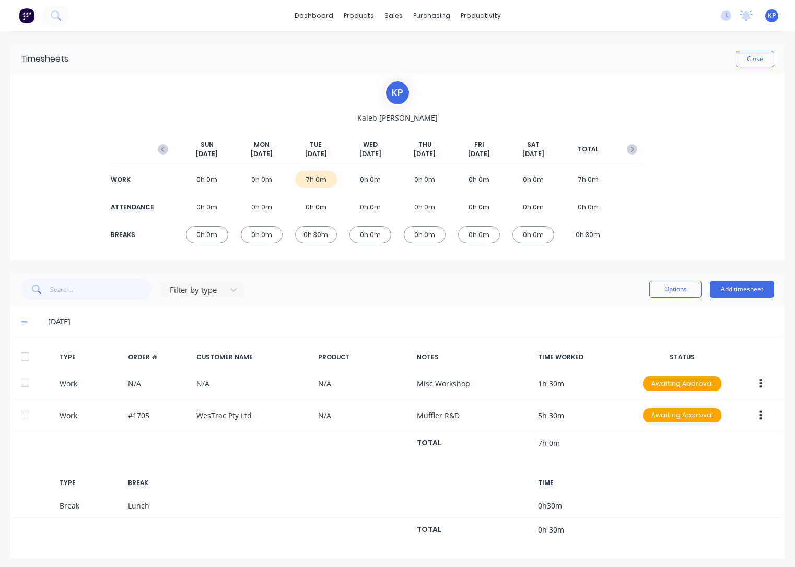
scroll to position [3, 0]
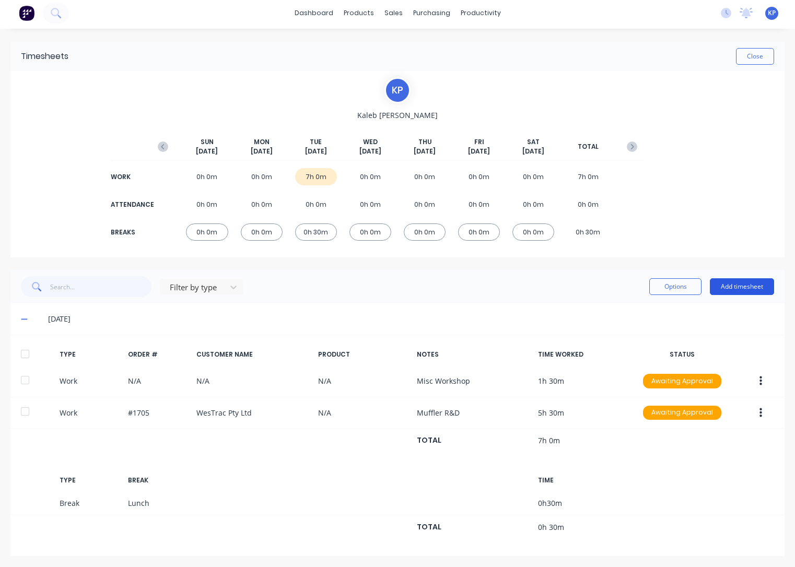
click at [738, 288] on button "Add timesheet" at bounding box center [742, 286] width 64 height 17
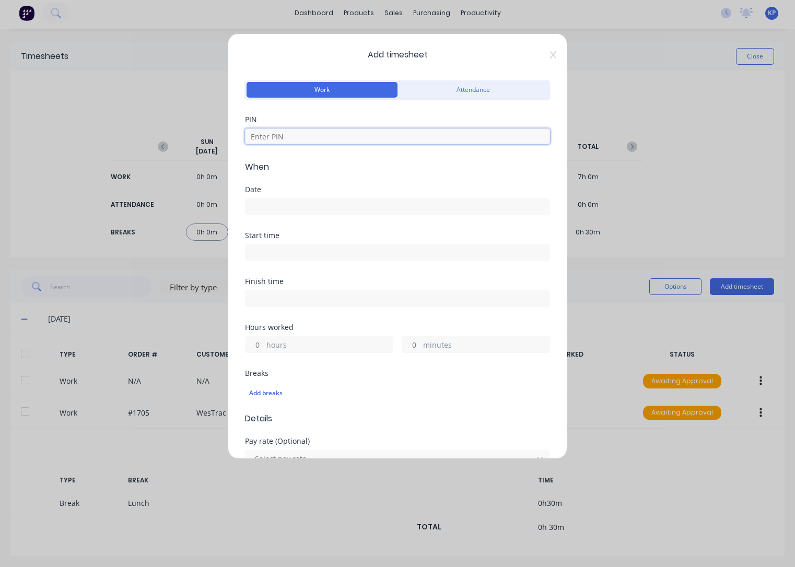
click at [332, 137] on input at bounding box center [397, 136] width 305 height 16
type input "8990"
click at [265, 205] on input at bounding box center [397, 207] width 304 height 16
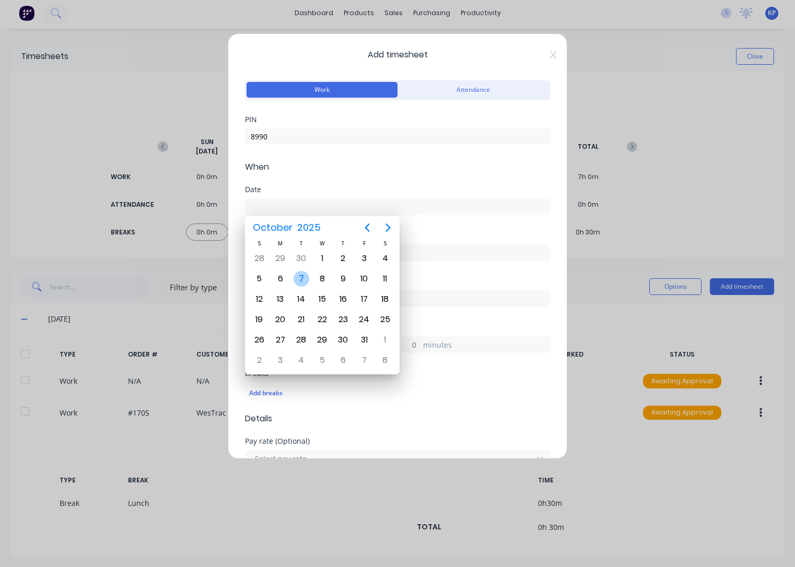
click at [300, 280] on div "7" at bounding box center [301, 279] width 16 height 16
type input "[DATE]"
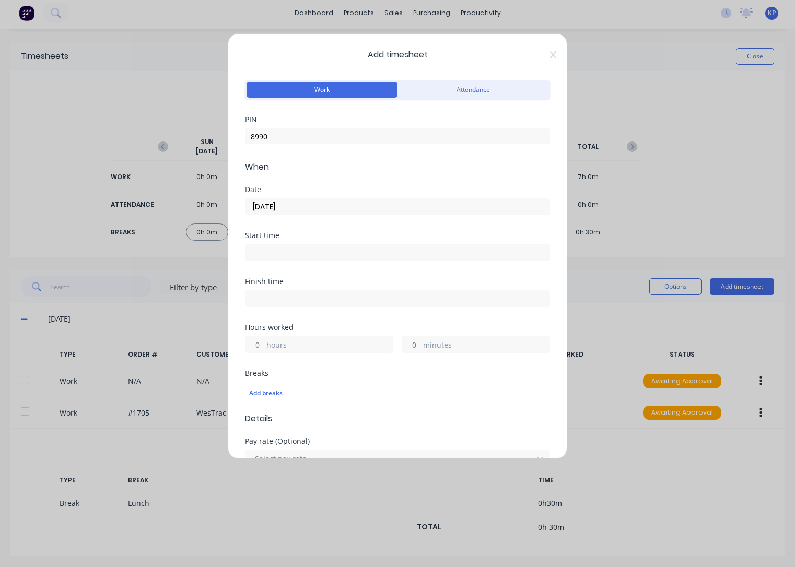
click at [265, 247] on input at bounding box center [397, 253] width 304 height 16
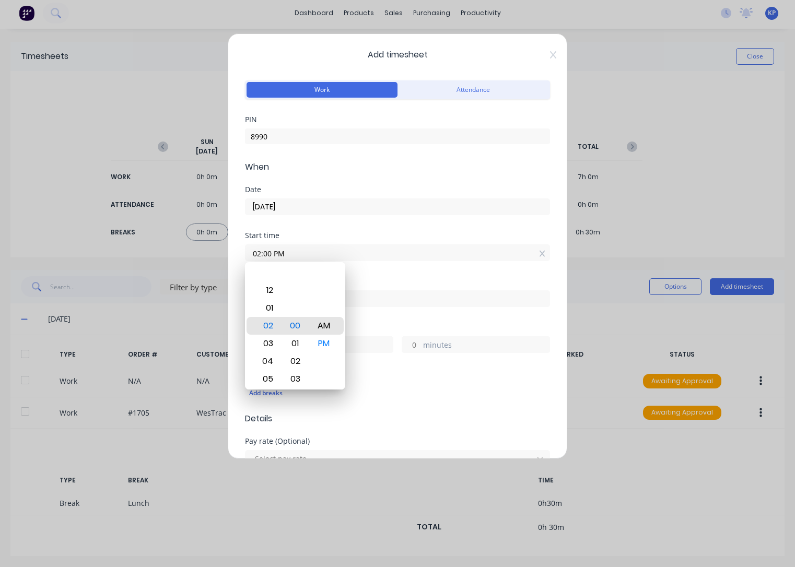
type input "02:00 AM"
click at [392, 319] on div "Finish time" at bounding box center [397, 301] width 305 height 46
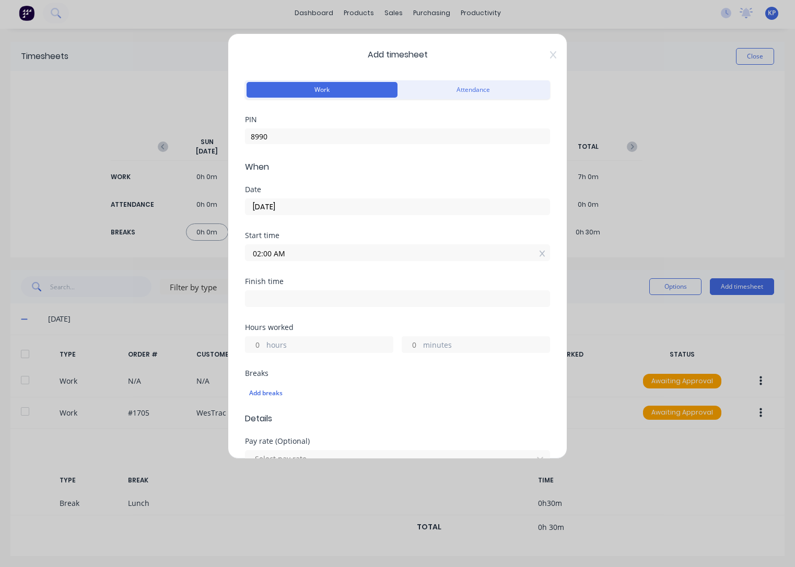
click at [268, 298] on input at bounding box center [397, 299] width 304 height 16
type input "02:39 PM"
type input "12"
type input "39"
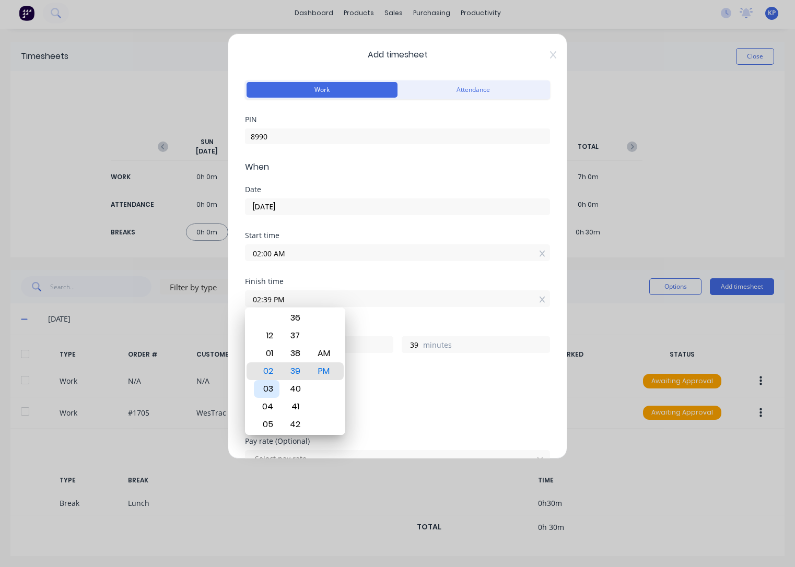
type input "03:39 PM"
type input "13"
type input "03:33 PM"
type input "33"
type input "03:27 PM"
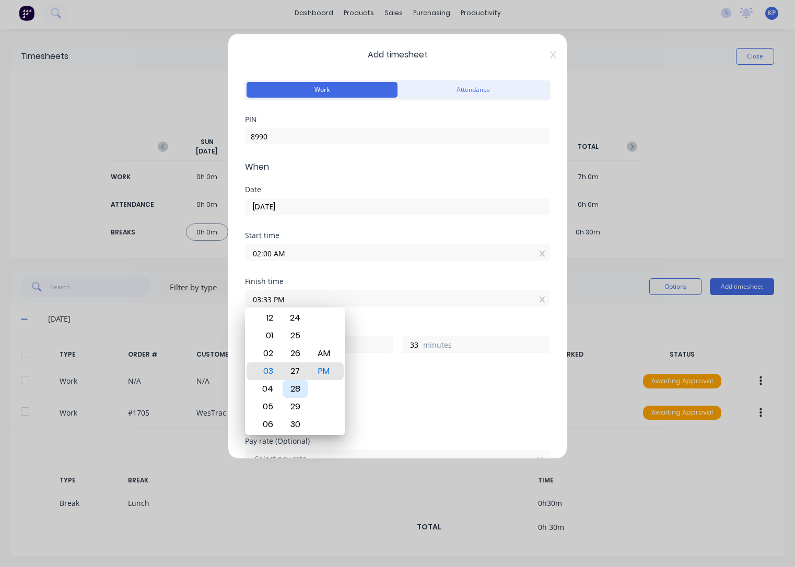
type input "27"
type input "03:21 PM"
type input "21"
type input "03:14 PM"
type input "14"
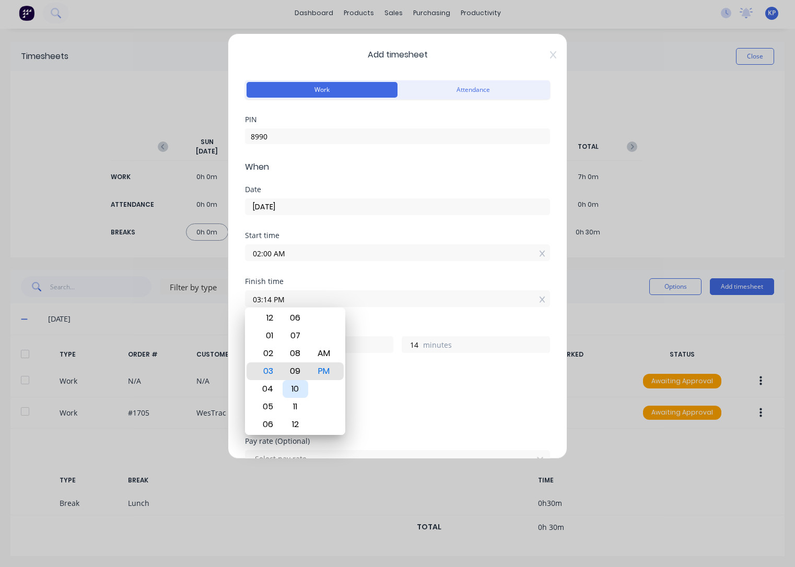
type input "03:09 PM"
type input "9"
type input "03:02 PM"
type input "2"
type input "03:00 PM"
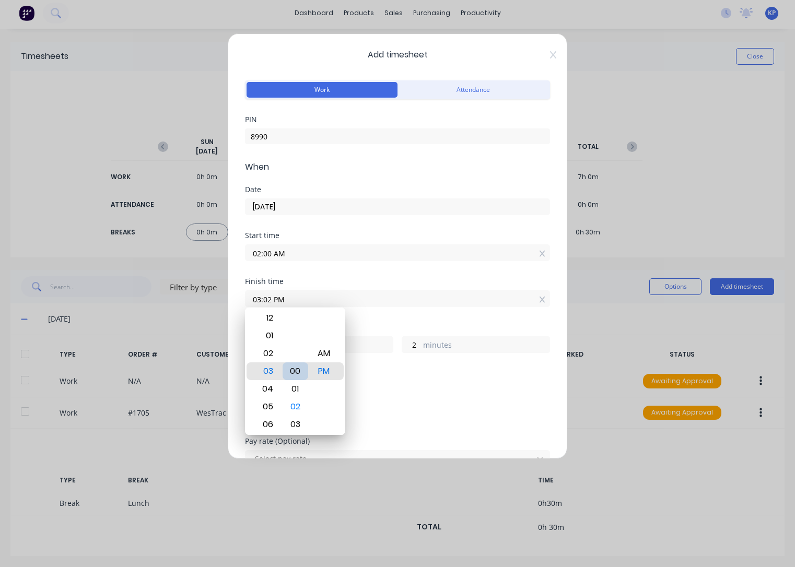
type input "0"
type input "03:00 AM"
type input "1"
click at [374, 380] on div "Add breaks" at bounding box center [397, 392] width 305 height 25
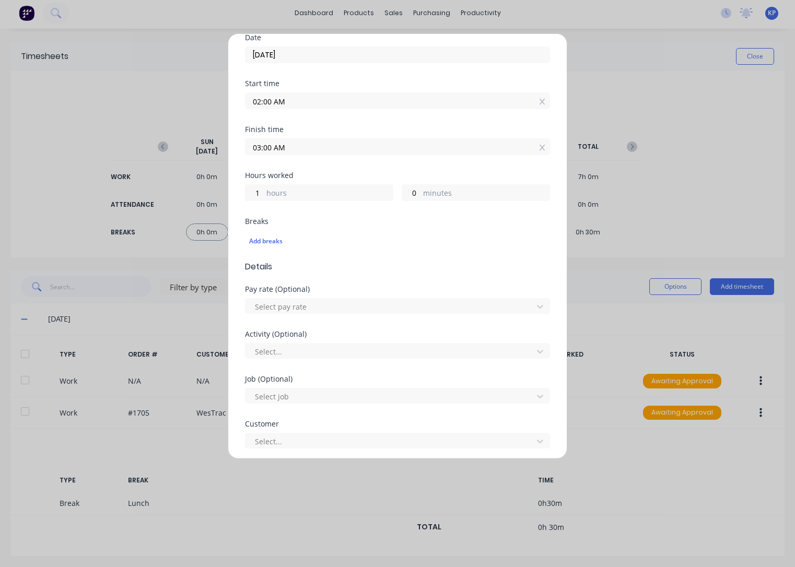
scroll to position [157, 0]
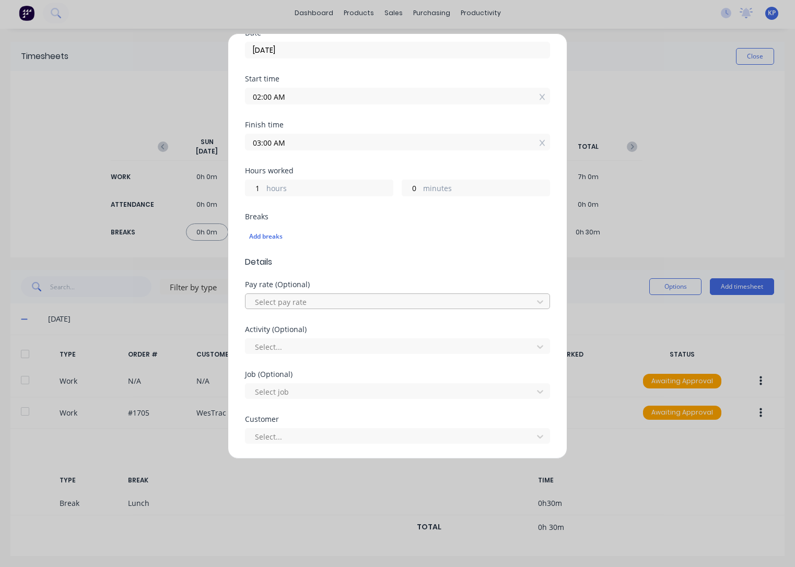
click at [285, 300] on div at bounding box center [391, 302] width 274 height 13
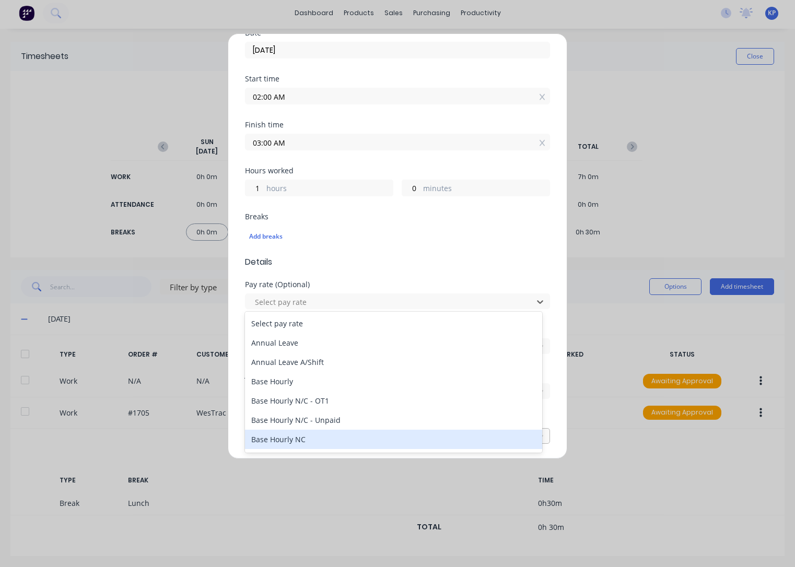
click at [293, 438] on div "Base Hourly NC" at bounding box center [393, 439] width 297 height 19
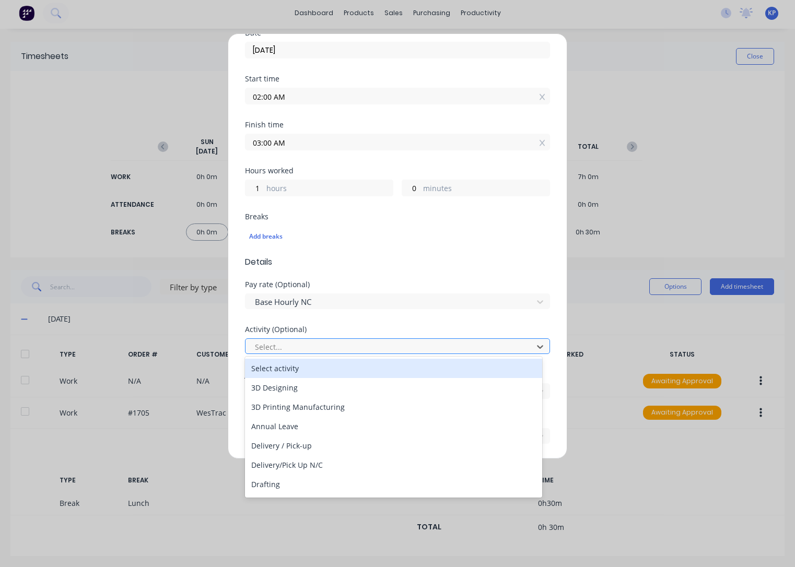
click at [287, 342] on div at bounding box center [391, 346] width 274 height 13
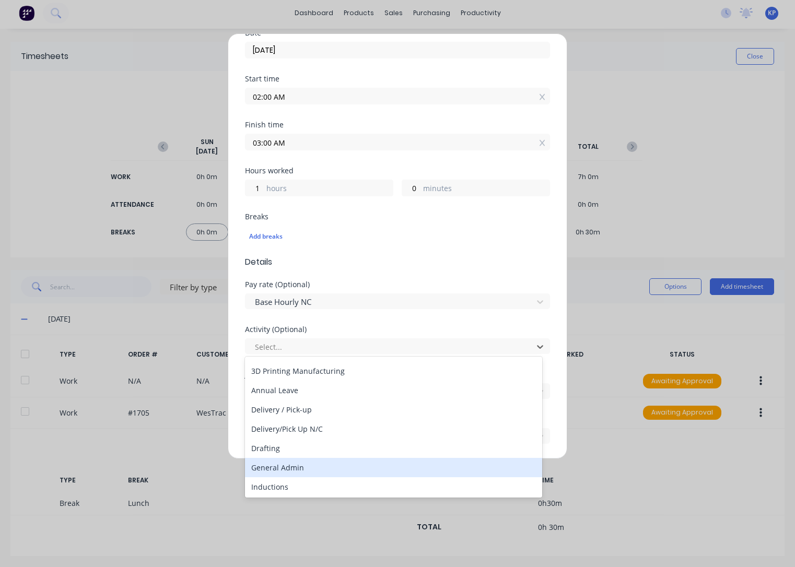
scroll to position [52, 0]
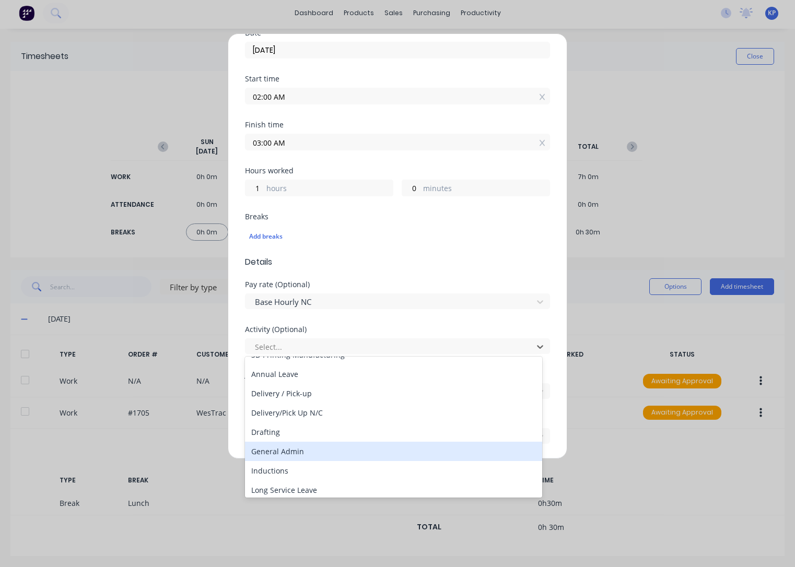
click at [291, 453] on div "General Admin" at bounding box center [393, 451] width 297 height 19
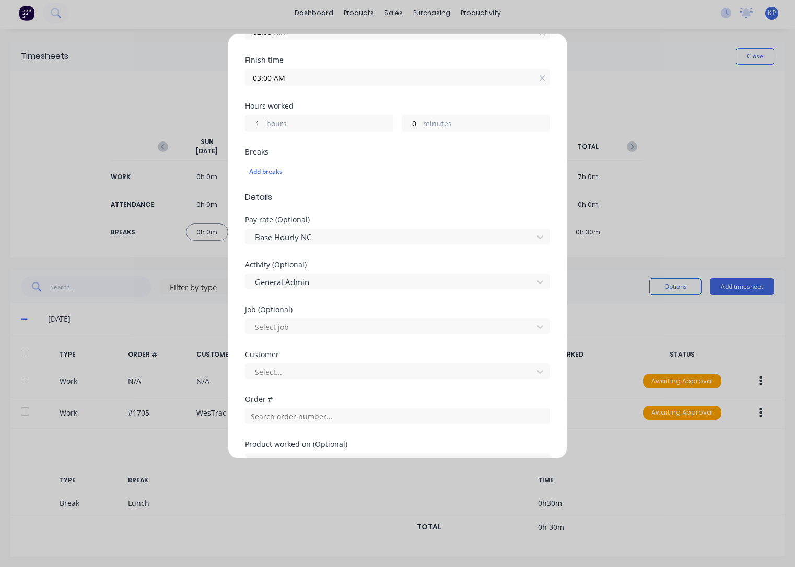
scroll to position [313, 0]
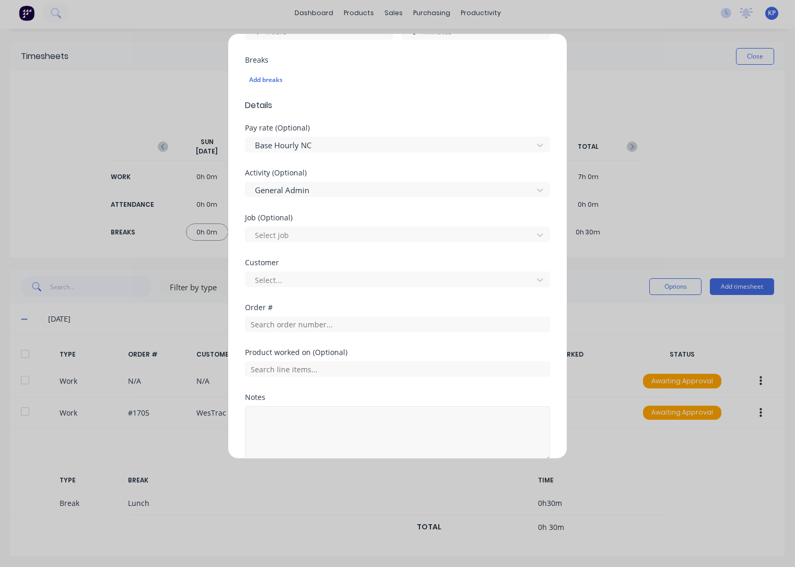
drag, startPoint x: 302, startPoint y: 401, endPoint x: 303, endPoint y: 408, distance: 7.4
click at [302, 401] on div "Notes" at bounding box center [397, 428] width 305 height 68
drag, startPoint x: 304, startPoint y: 422, endPoint x: 309, endPoint y: 405, distance: 18.5
click at [304, 422] on textarea at bounding box center [397, 433] width 305 height 55
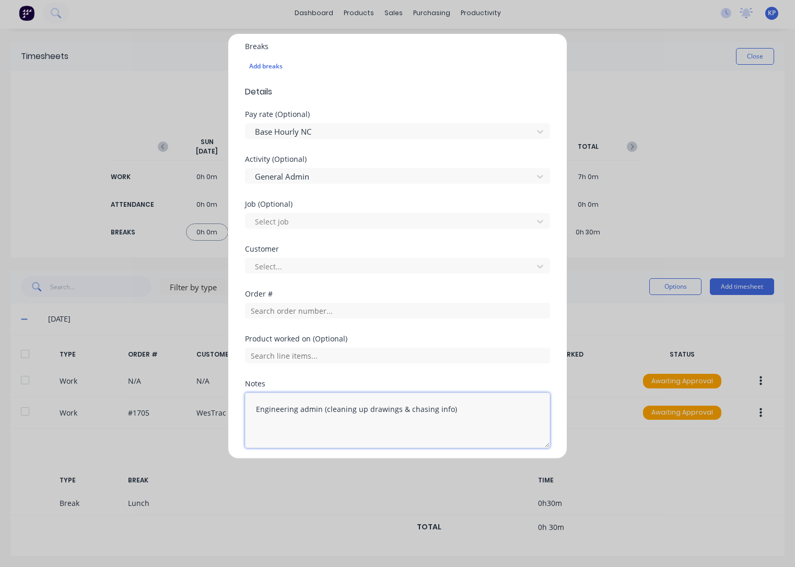
scroll to position [310, 0]
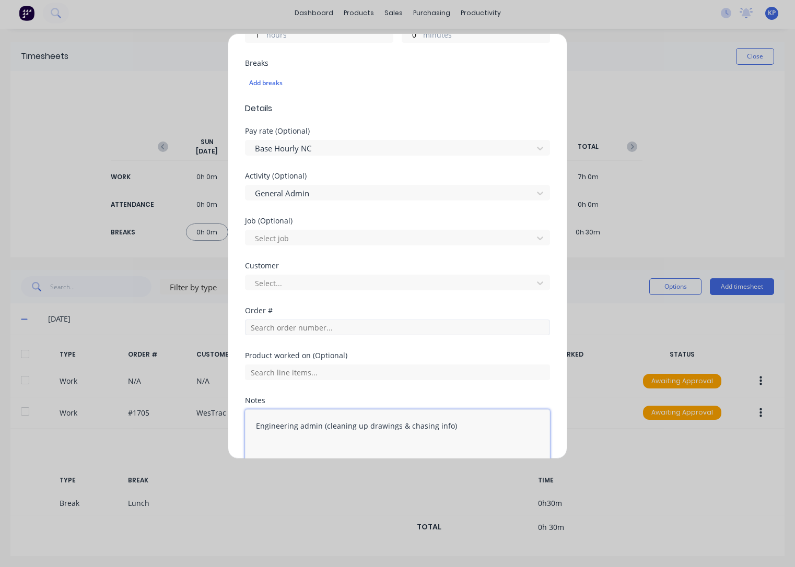
type textarea "Engineering admin (cleaning up drawings & chasing info)"
click at [305, 327] on input "text" at bounding box center [397, 328] width 305 height 16
click at [303, 280] on div at bounding box center [391, 283] width 274 height 13
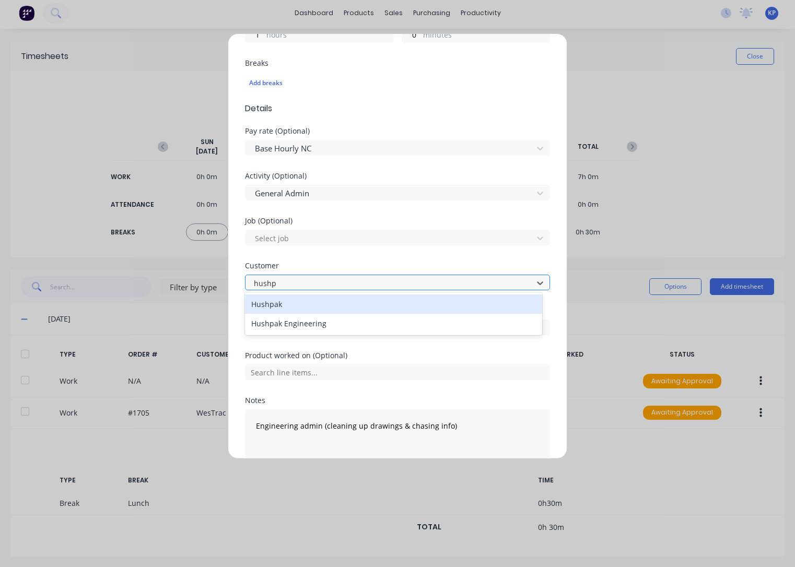
type input "hushpa"
click at [292, 301] on div "Hushpak" at bounding box center [393, 304] width 297 height 19
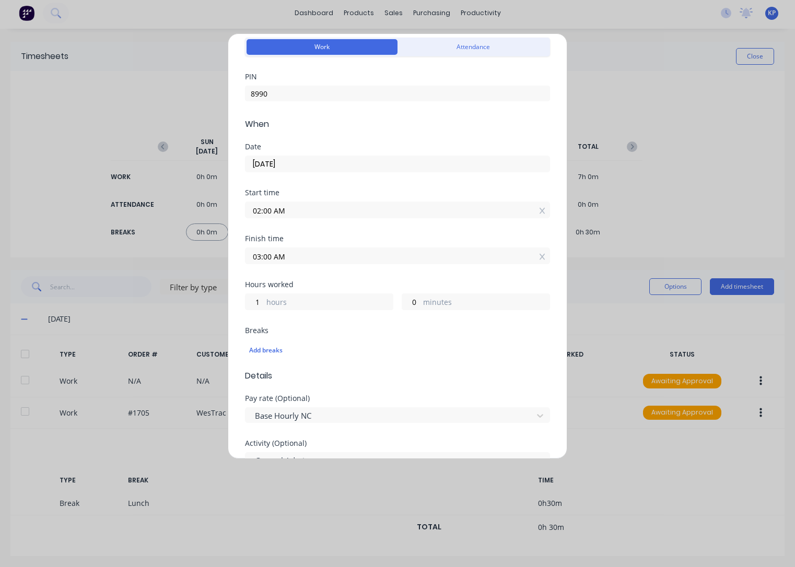
scroll to position [362, 0]
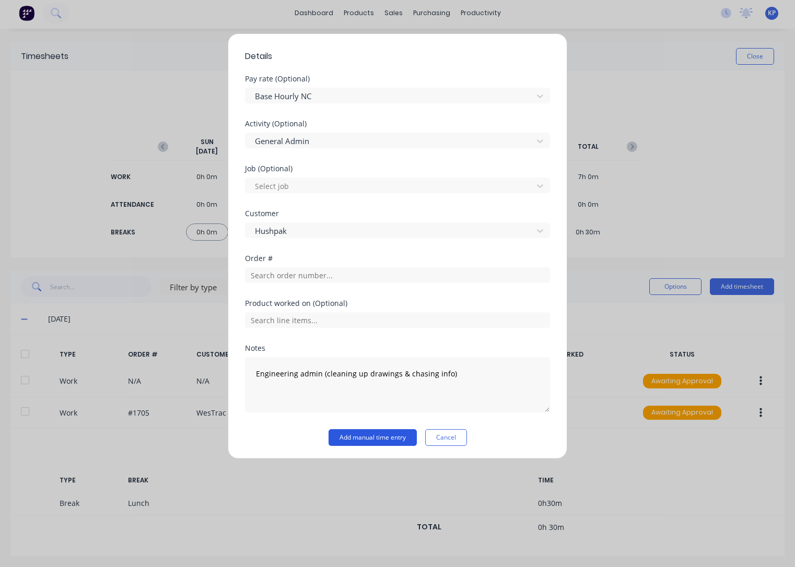
click at [387, 439] on button "Add manual time entry" at bounding box center [372, 437] width 88 height 17
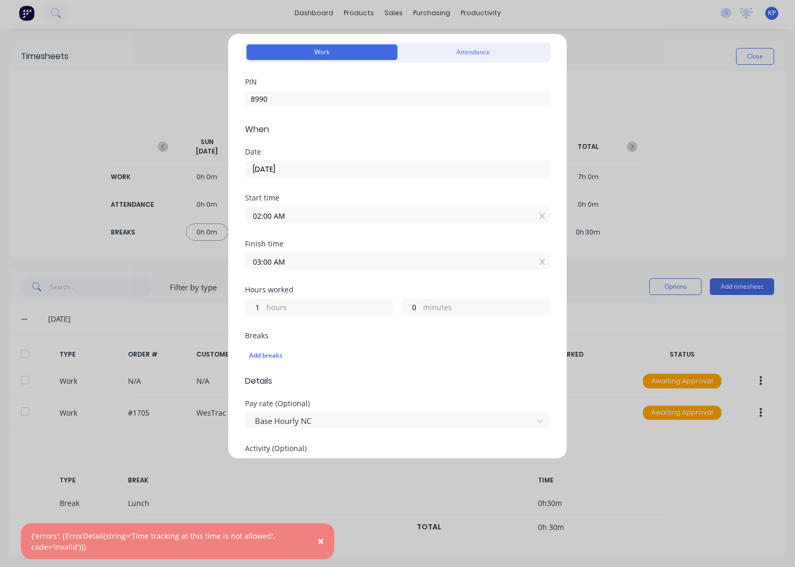
scroll to position [0, 0]
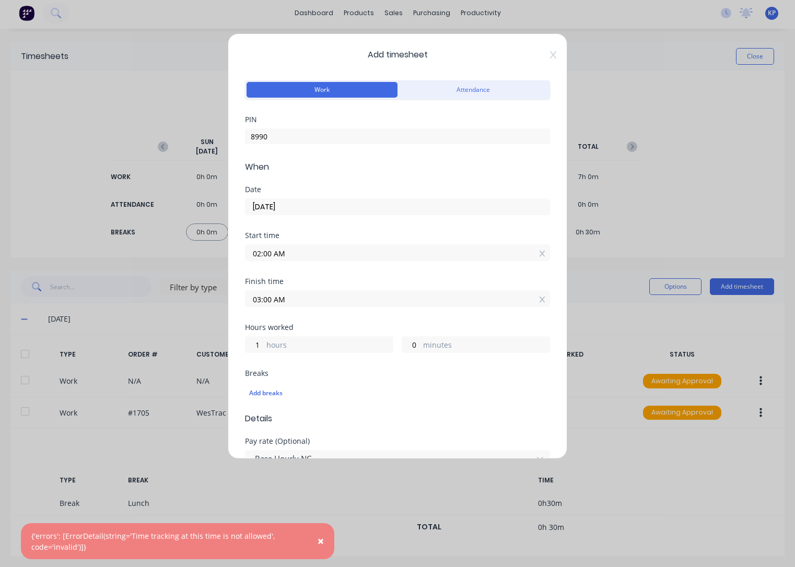
click at [294, 247] on input "02:00 AM" at bounding box center [397, 253] width 304 height 16
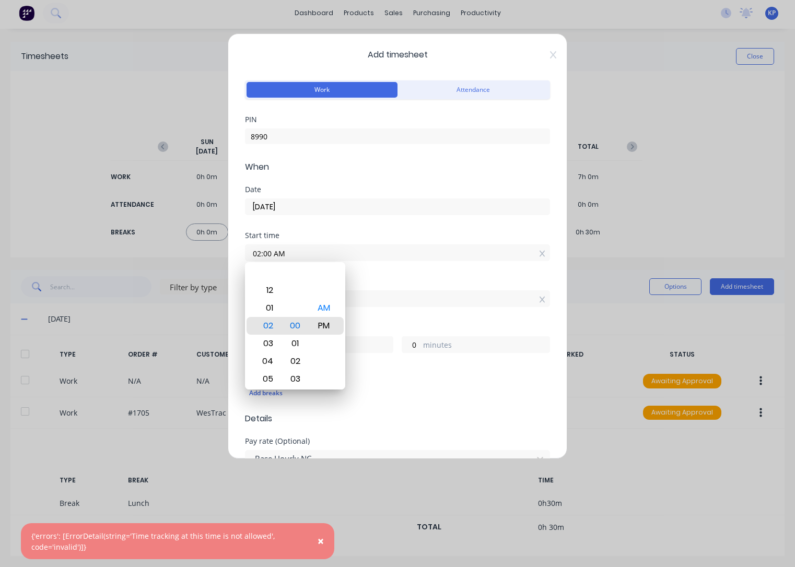
type input "02:00 PM"
type input "13"
click at [378, 325] on div "Hours worked" at bounding box center [397, 327] width 305 height 7
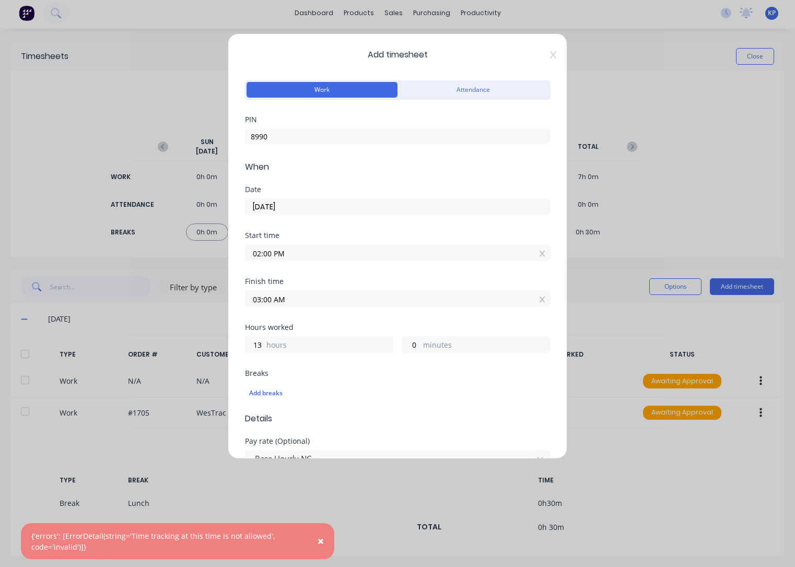
click at [309, 297] on input "03:00 AM" at bounding box center [397, 299] width 304 height 16
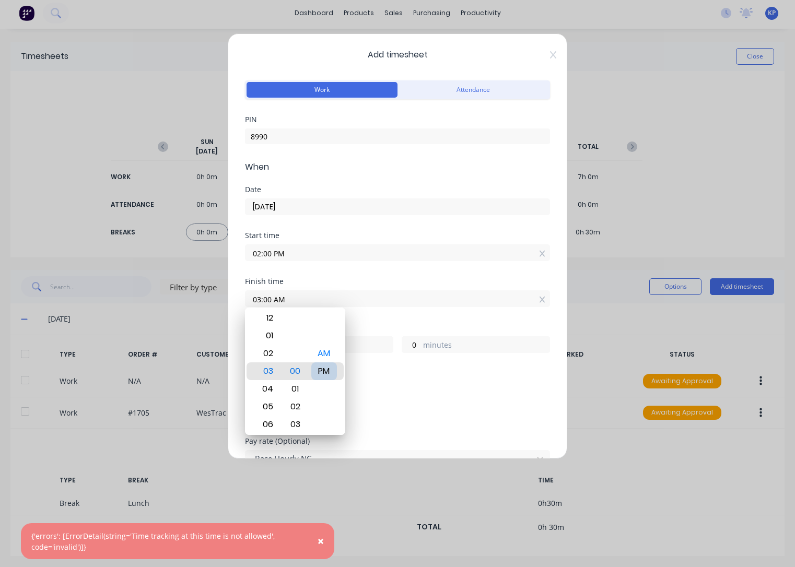
type input "03:00 PM"
type input "1"
click at [362, 371] on div "Breaks" at bounding box center [397, 373] width 305 height 7
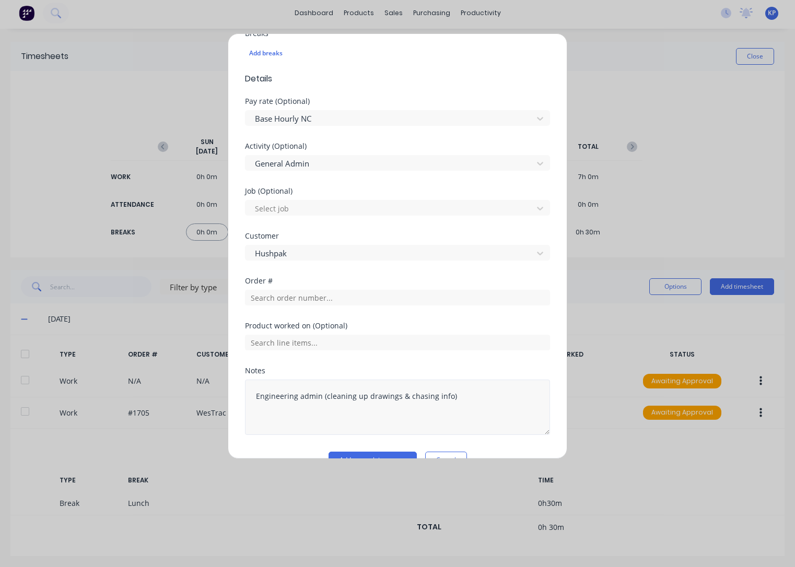
scroll to position [362, 0]
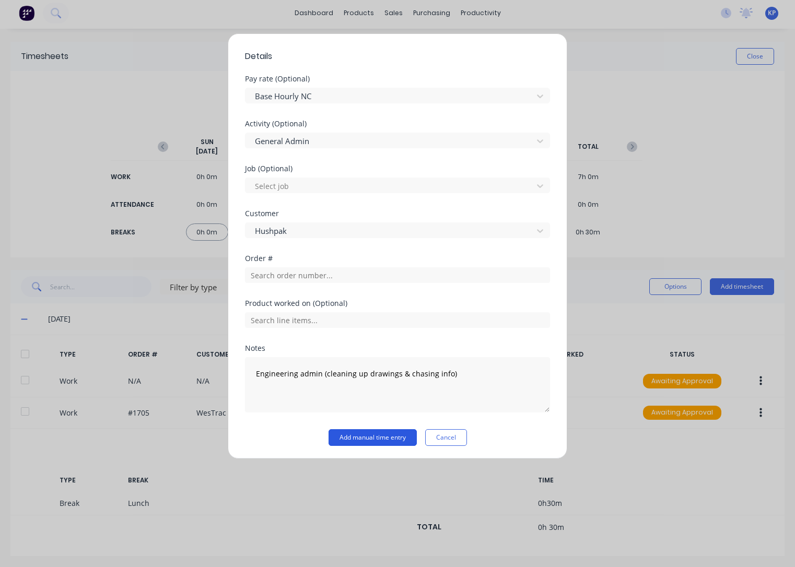
click at [387, 431] on button "Add manual time entry" at bounding box center [372, 437] width 88 height 17
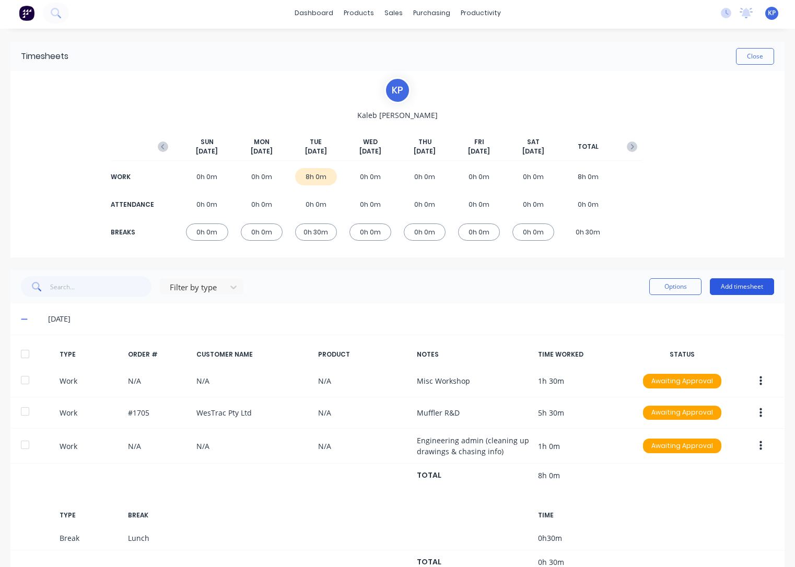
click at [742, 284] on button "Add timesheet" at bounding box center [742, 286] width 64 height 17
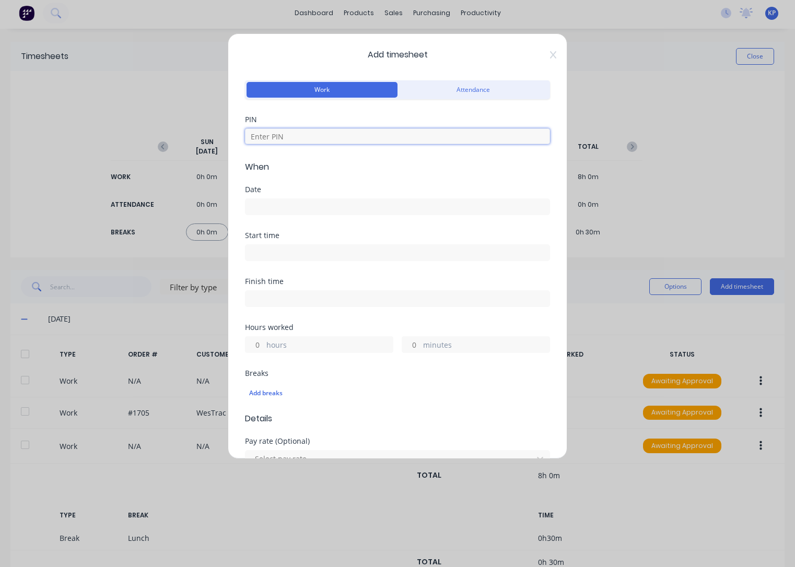
click at [293, 143] on input at bounding box center [397, 136] width 305 height 16
type input "8990"
click at [267, 207] on input at bounding box center [397, 207] width 304 height 16
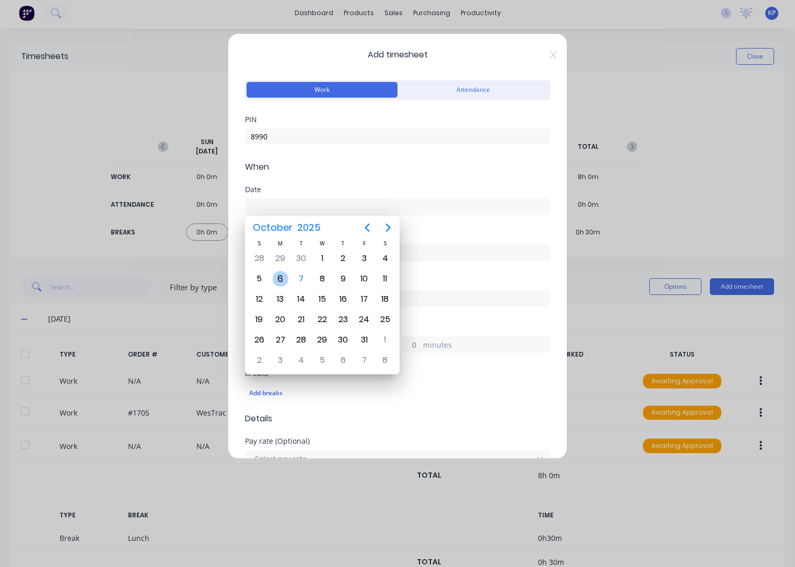
click at [278, 277] on div "6" at bounding box center [281, 279] width 16 height 16
type input "[DATE]"
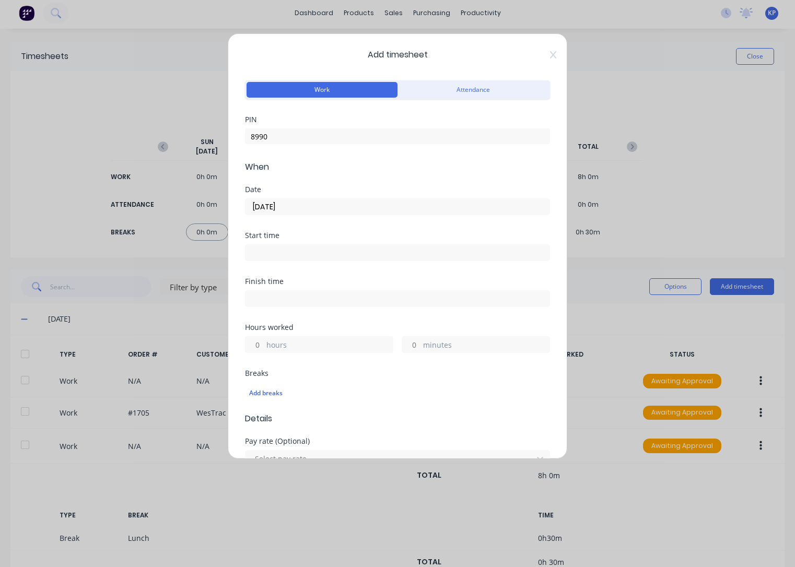
click at [277, 255] on input at bounding box center [397, 253] width 304 height 16
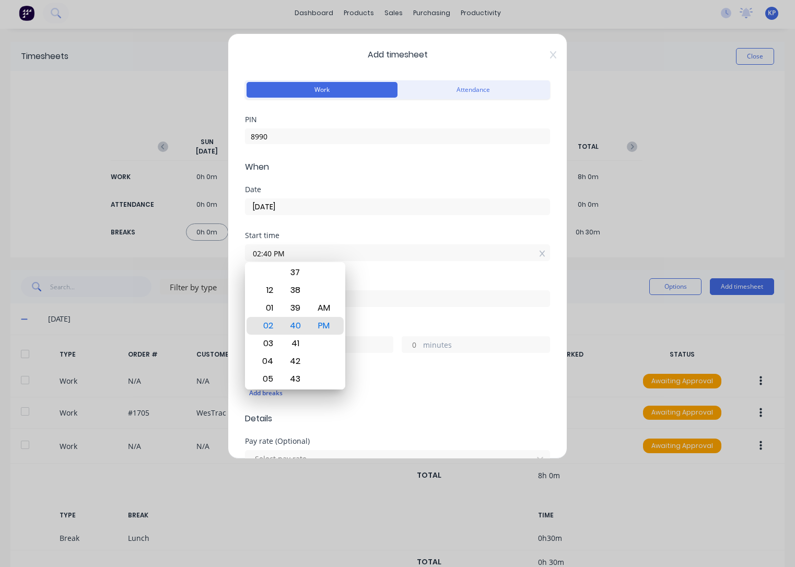
click at [440, 324] on div "Hours worked" at bounding box center [397, 327] width 305 height 7
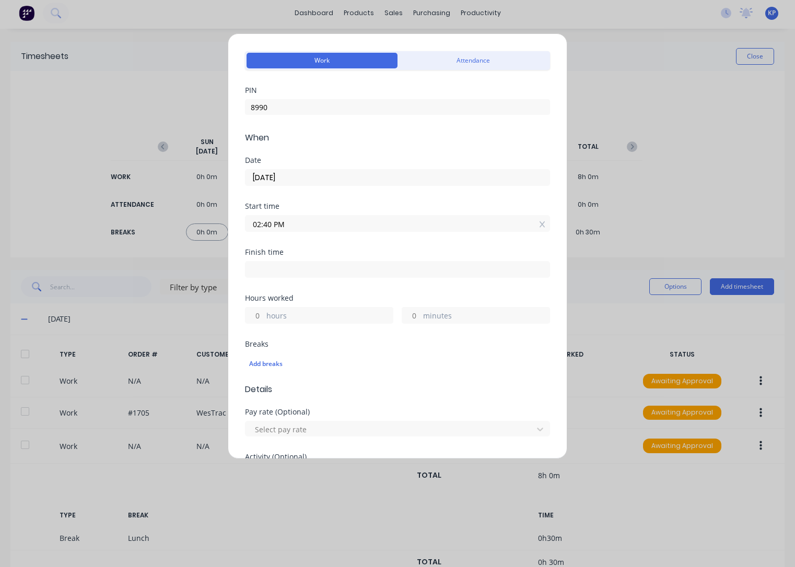
scroll to position [104, 0]
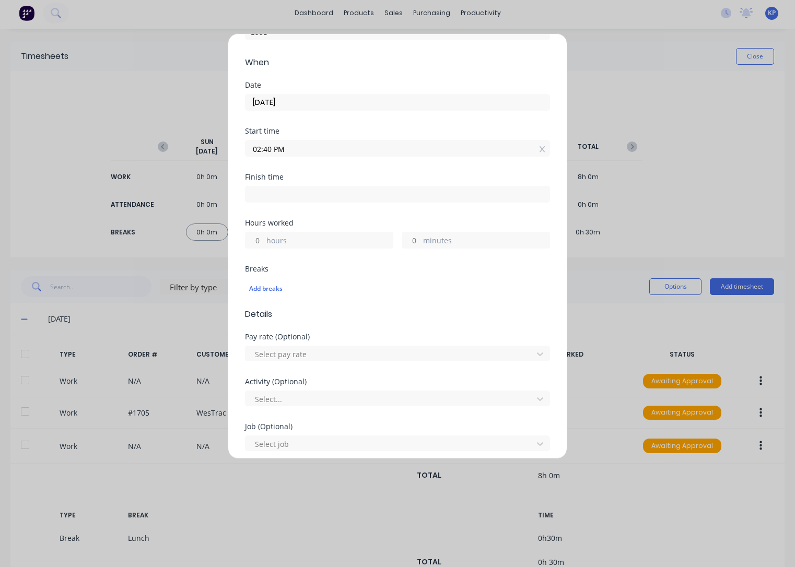
click at [305, 151] on input "02:40 PM" at bounding box center [397, 148] width 304 height 16
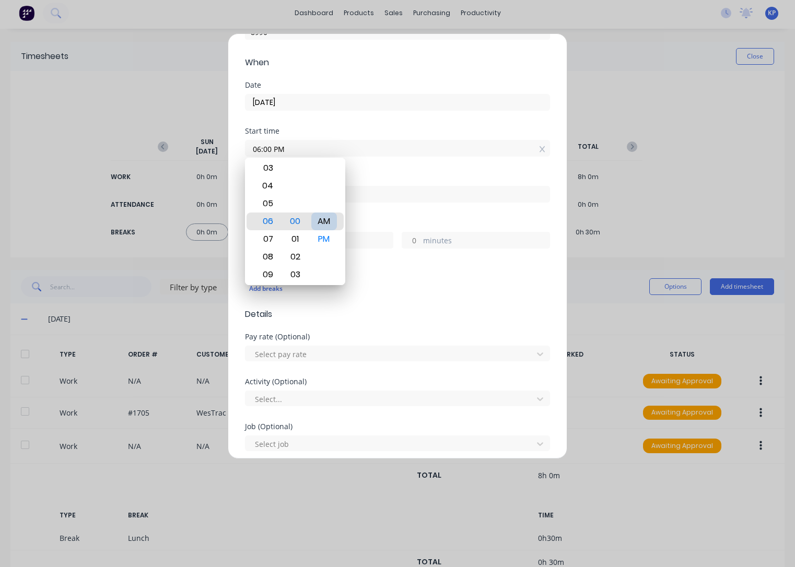
type input "06:00 AM"
click at [390, 213] on div "Finish time" at bounding box center [397, 196] width 305 height 46
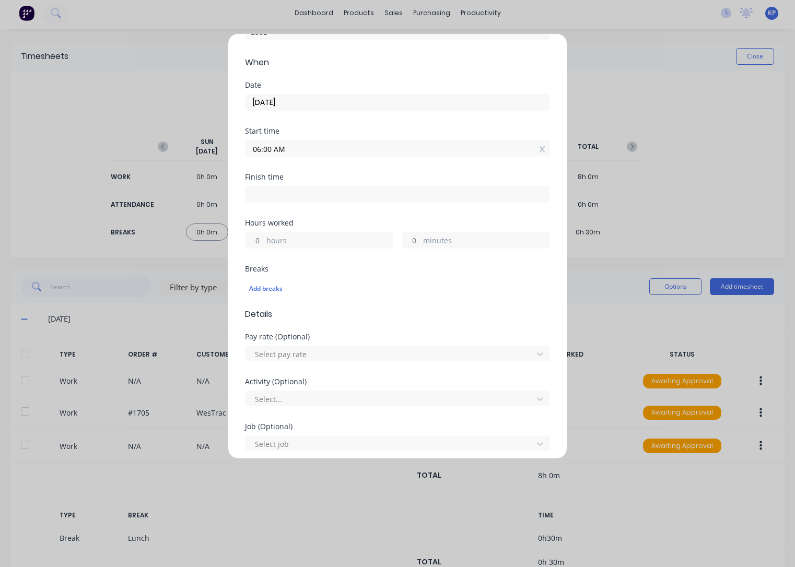
click at [291, 197] on input at bounding box center [397, 194] width 304 height 16
type input "02:40 PM"
type input "8"
type input "40"
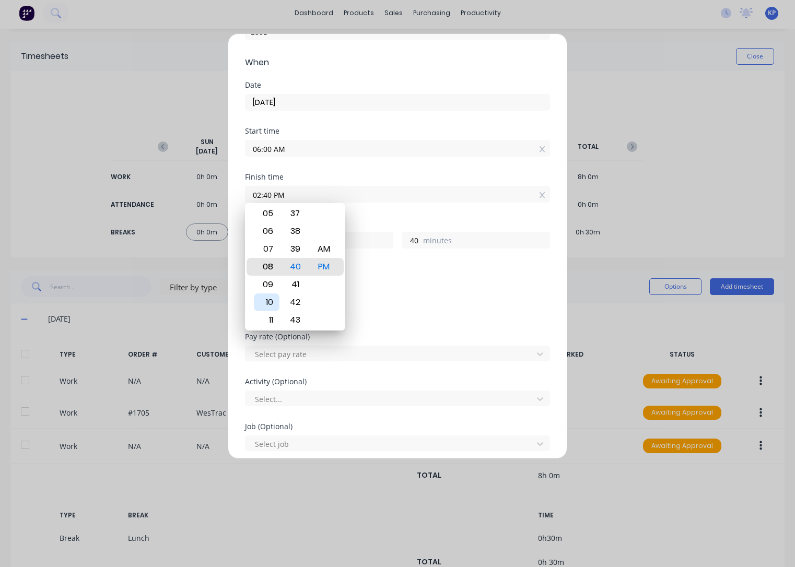
type input "08:40 PM"
type input "14"
type input "04:40 PM"
type input "10"
type input "03:40 PM"
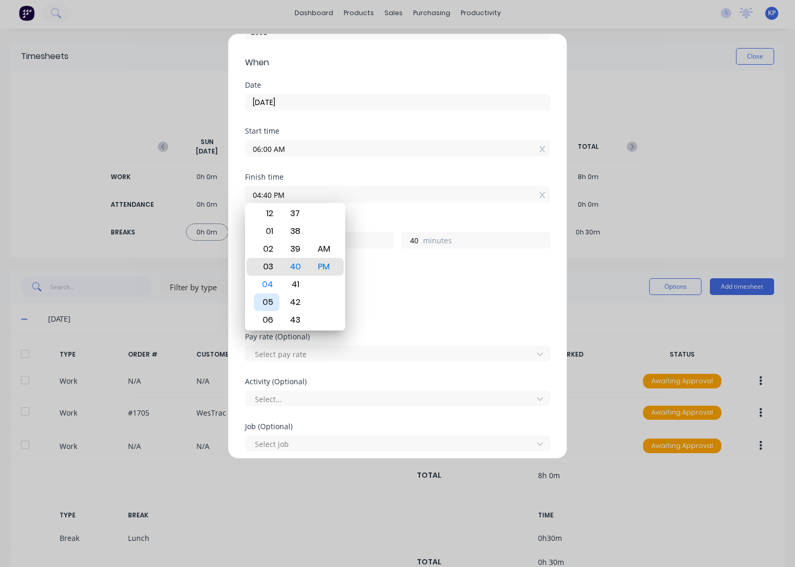
type input "9"
type input "02:40 PM"
type input "8"
type input "02:35 PM"
type input "35"
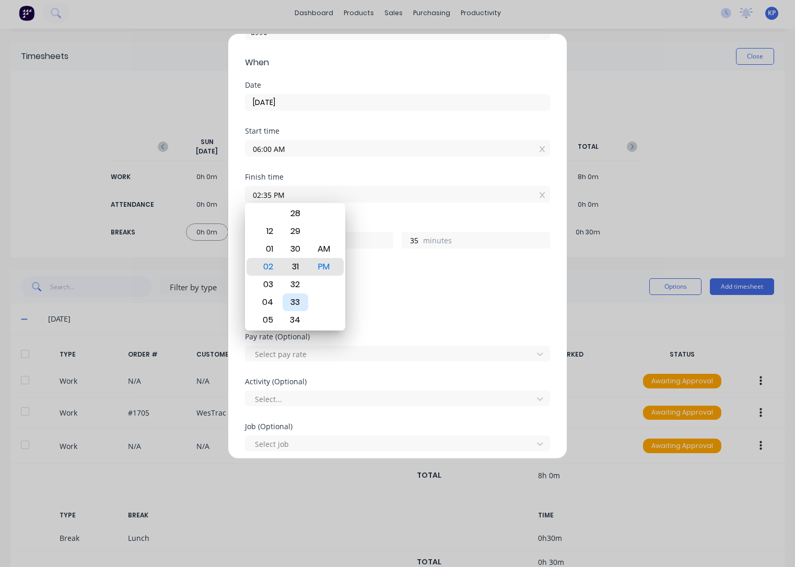
type input "02:31 PM"
type input "31"
type input "02:30 PM"
type input "30"
click at [398, 282] on div "Add breaks" at bounding box center [397, 289] width 297 height 14
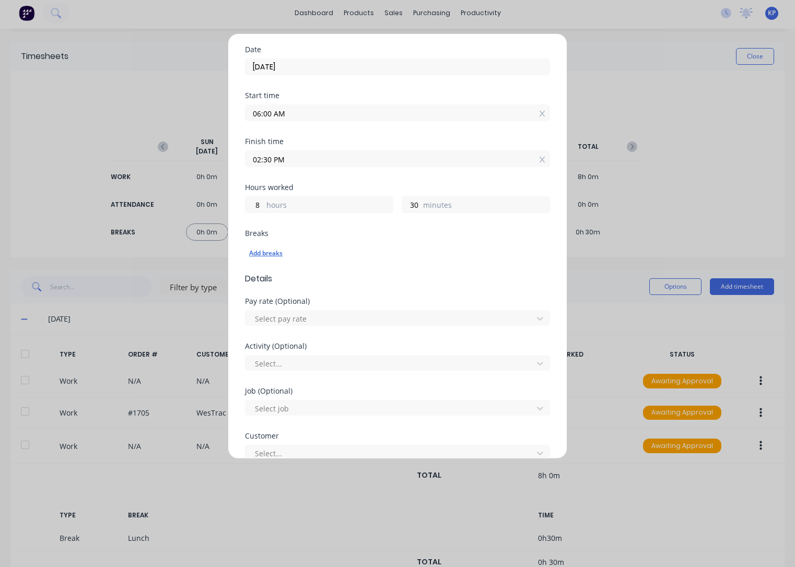
scroll to position [157, 0]
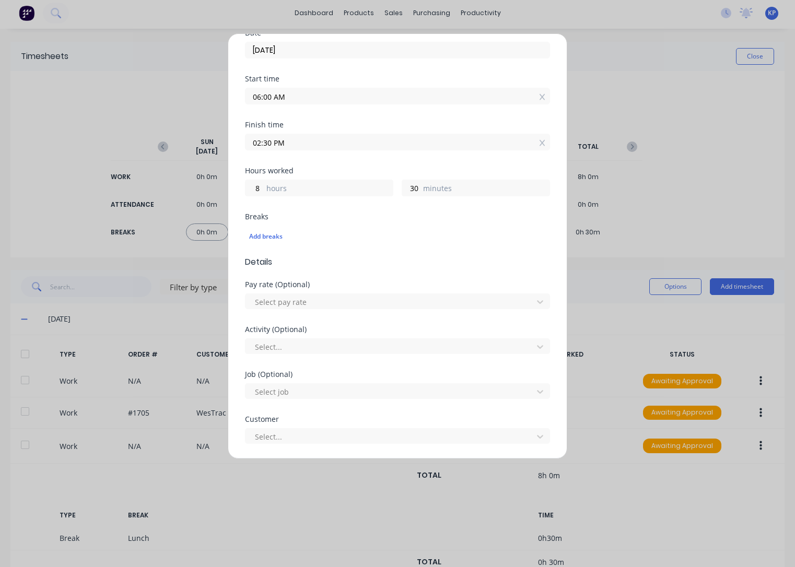
click at [306, 146] on input "02:30 PM" at bounding box center [397, 142] width 304 height 16
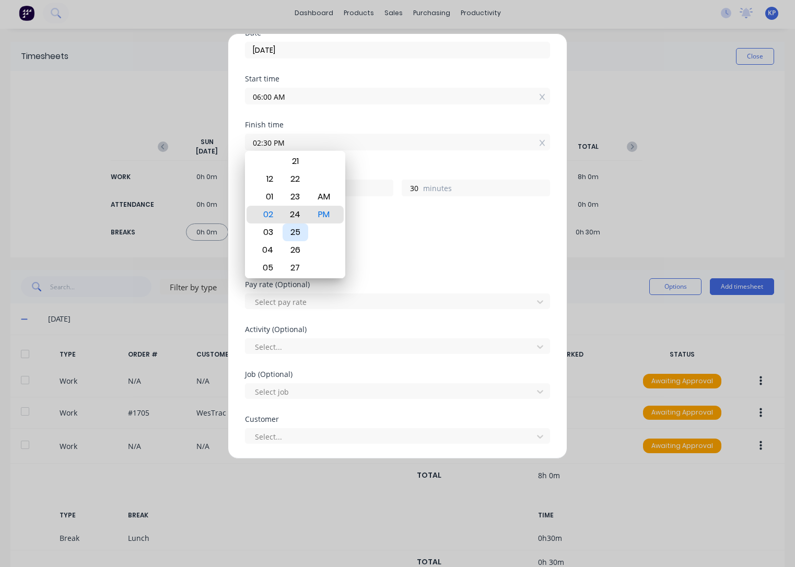
type input "02:24 PM"
type input "24"
type input "02:17 PM"
type input "17"
type input "02:00 PM"
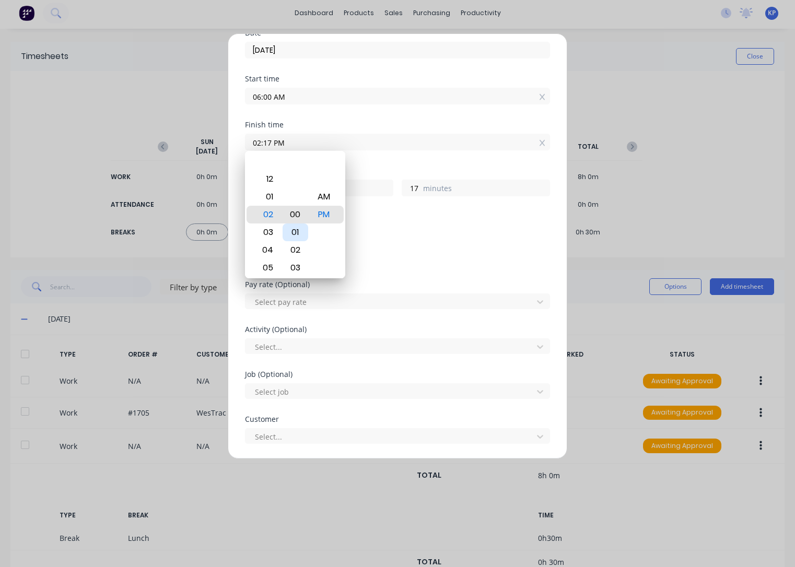
type input "0"
click at [402, 232] on div "Add breaks" at bounding box center [397, 237] width 297 height 14
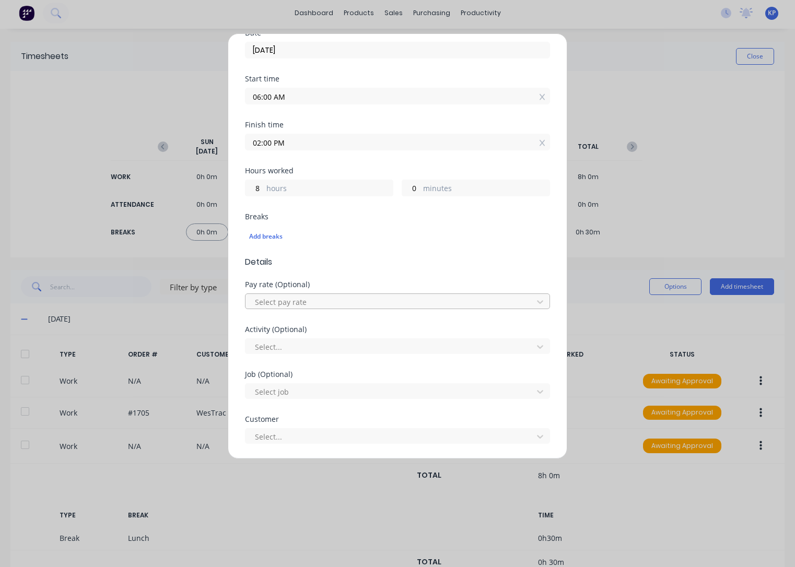
click at [300, 299] on div at bounding box center [391, 302] width 274 height 13
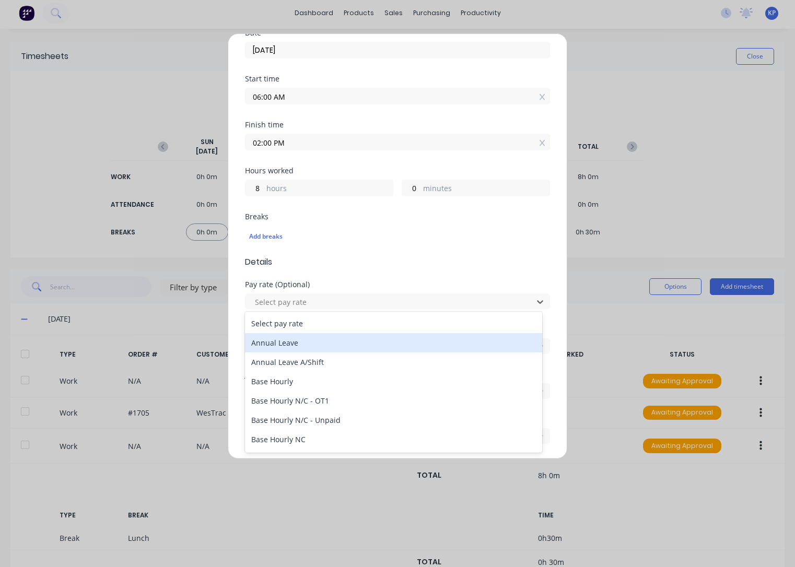
click at [298, 346] on div "Annual Leave" at bounding box center [393, 342] width 297 height 19
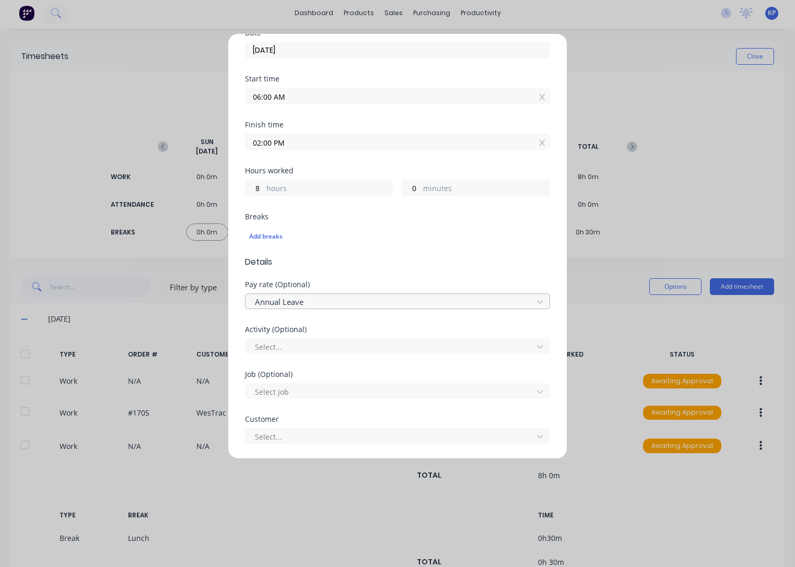
click at [315, 303] on div at bounding box center [391, 302] width 274 height 13
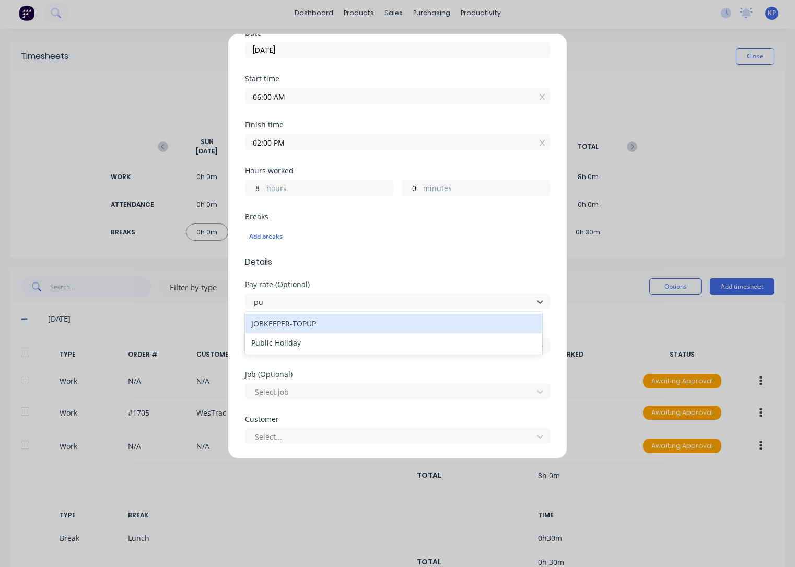
type input "pub"
click at [298, 326] on div "Public Holiday" at bounding box center [393, 323] width 297 height 19
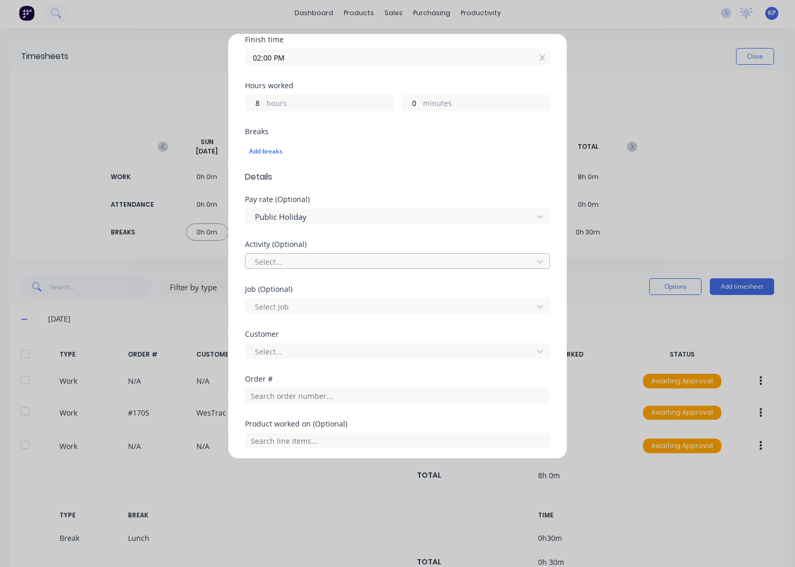
scroll to position [362, 0]
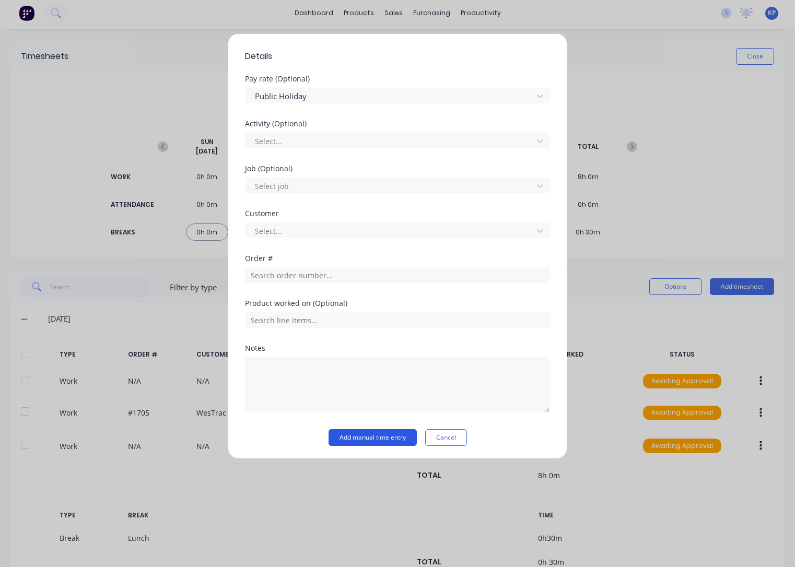
click at [369, 437] on button "Add manual time entry" at bounding box center [372, 437] width 88 height 17
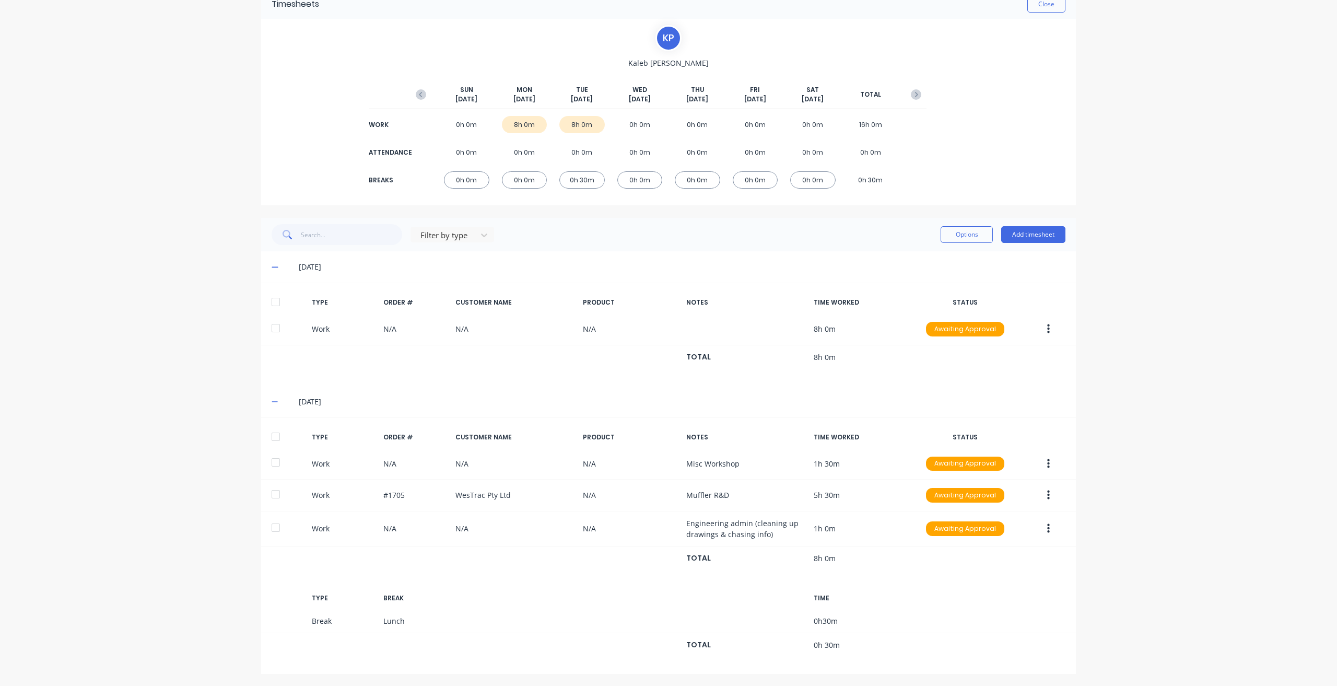
scroll to position [52, 0]
